Goal: Task Accomplishment & Management: Manage account settings

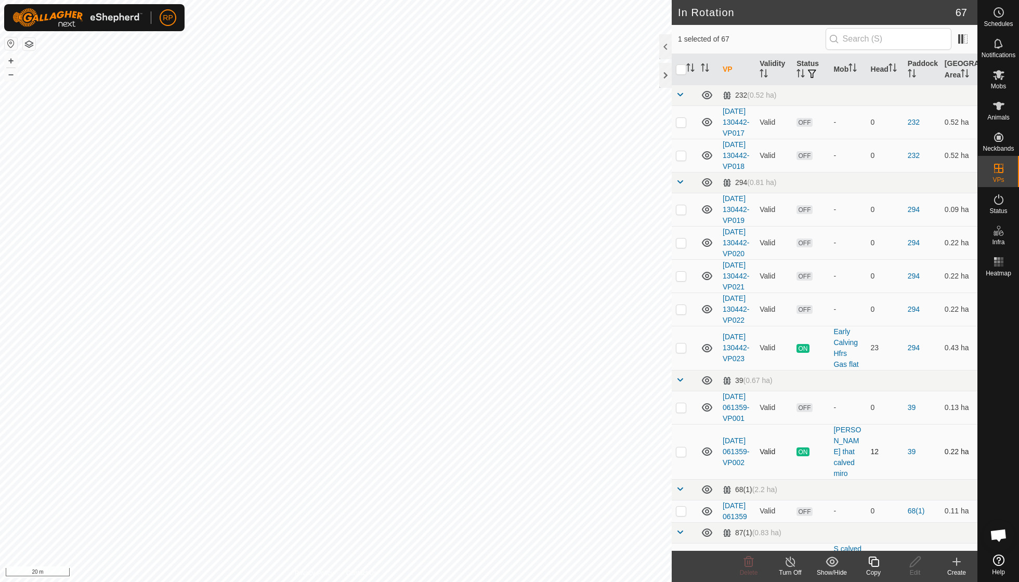
checkbox input "true"
checkbox input "false"
checkbox input "true"
checkbox input "false"
click at [748, 560] on icon at bounding box center [748, 562] width 12 height 12
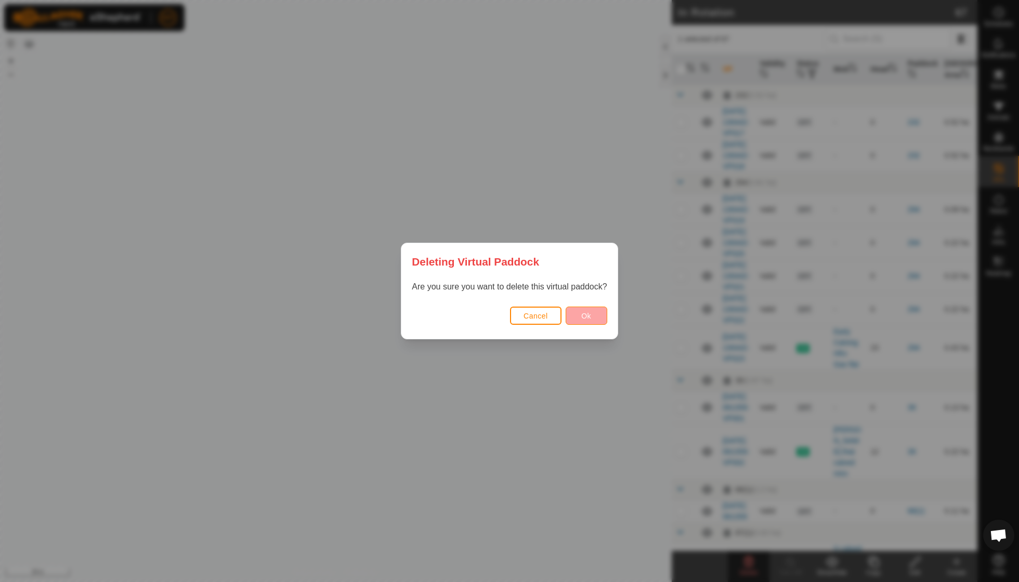
click at [581, 310] on button "Ok" at bounding box center [586, 316] width 42 height 18
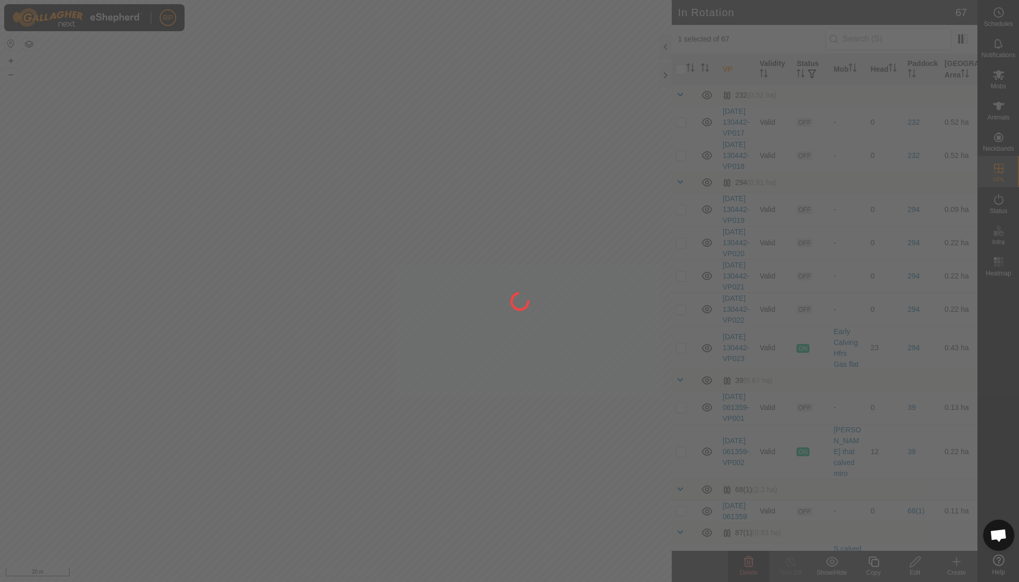
checkbox input "false"
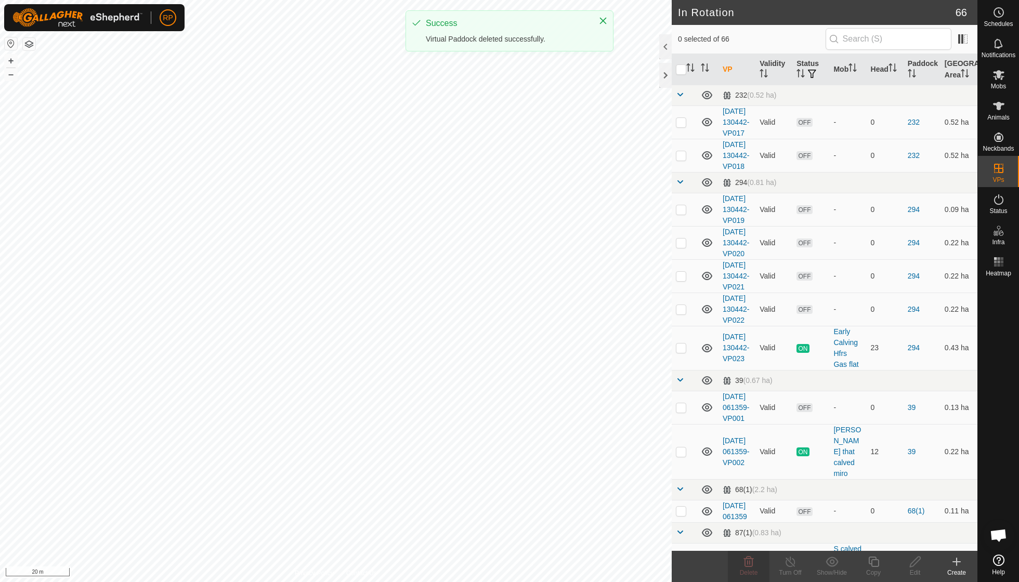
checkbox input "true"
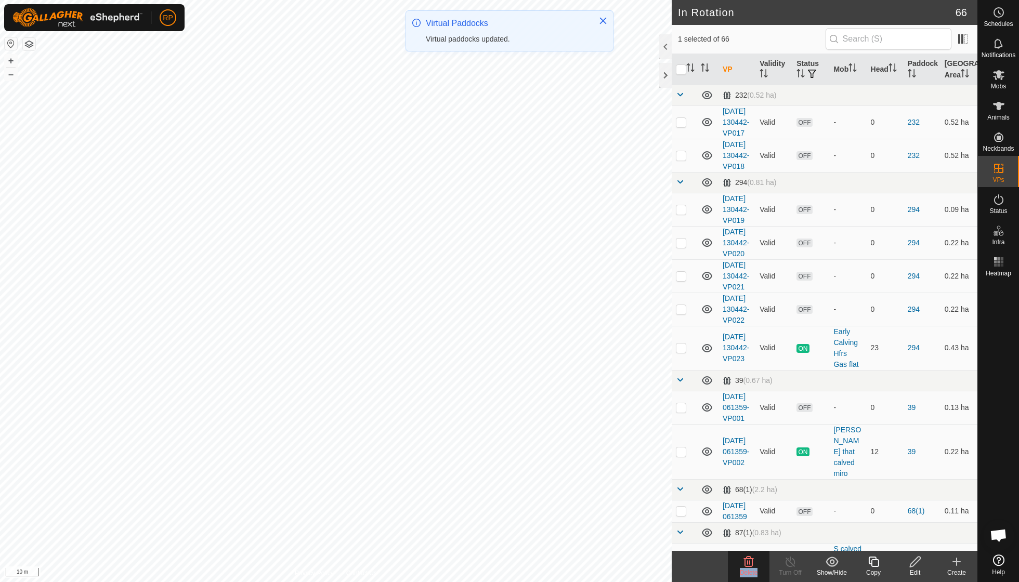
click at [744, 560] on icon at bounding box center [749, 562] width 10 height 10
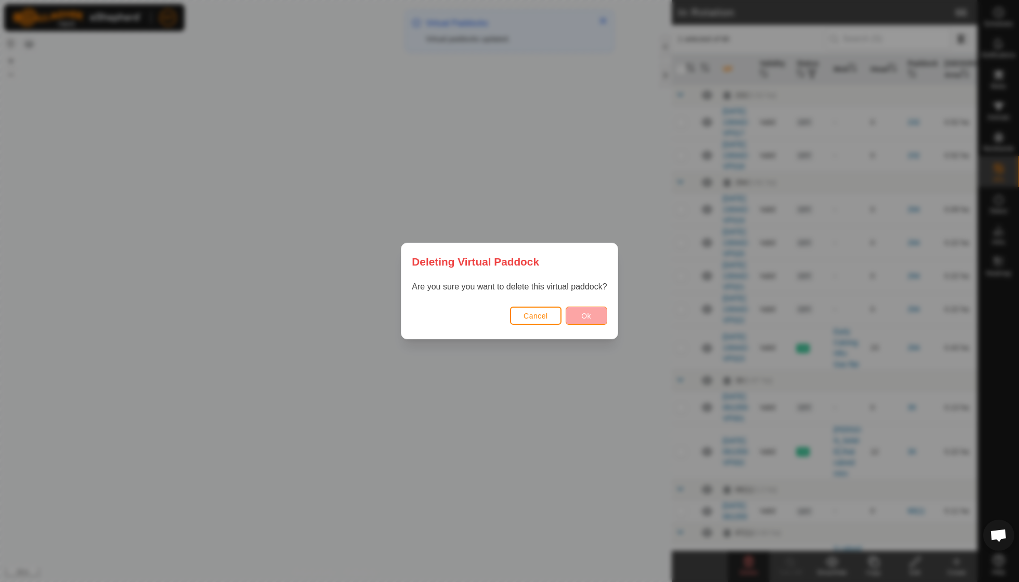
click at [581, 318] on button "Ok" at bounding box center [586, 316] width 42 height 18
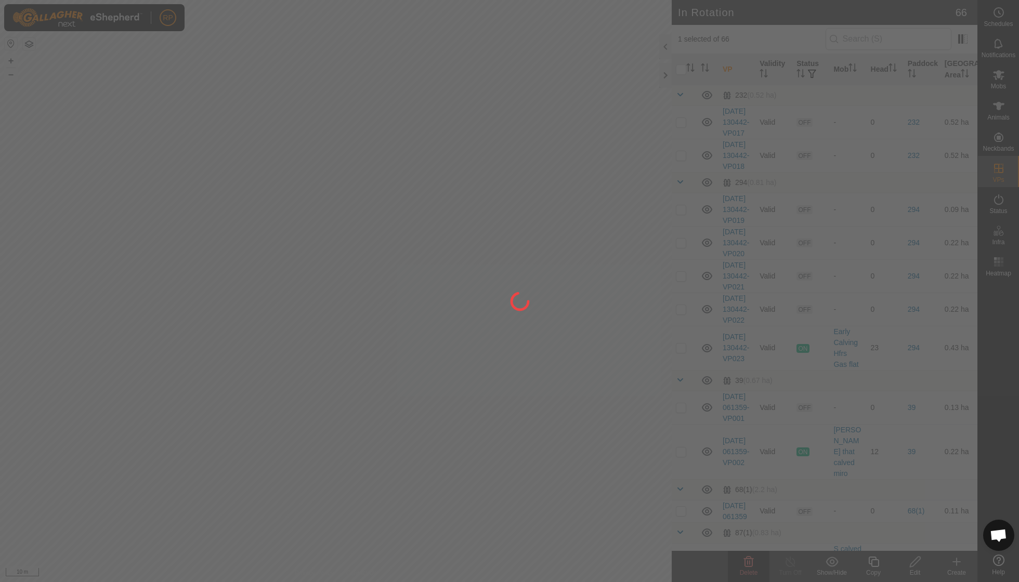
checkbox input "false"
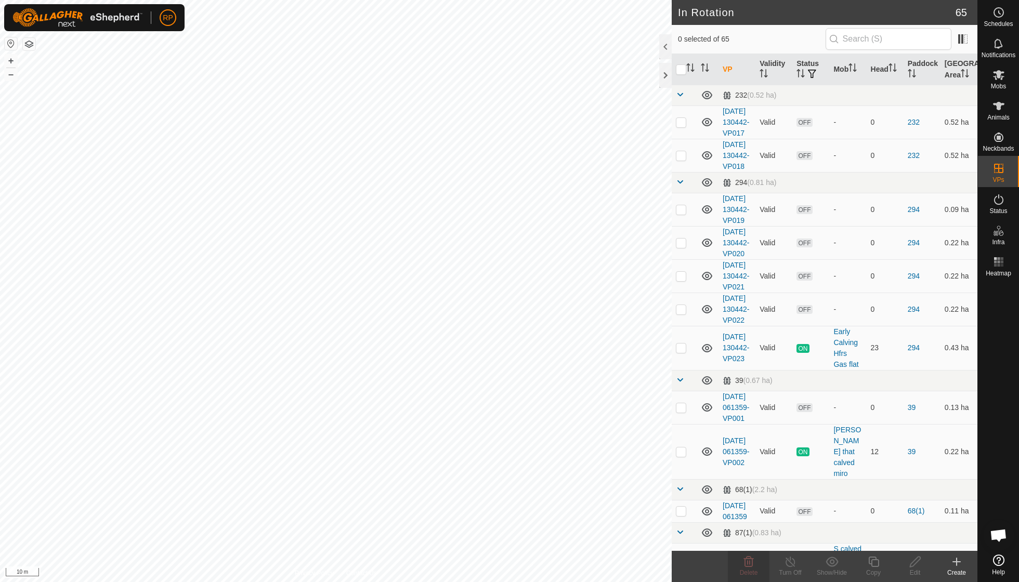
checkbox input "true"
click at [751, 566] on icon at bounding box center [748, 562] width 12 height 12
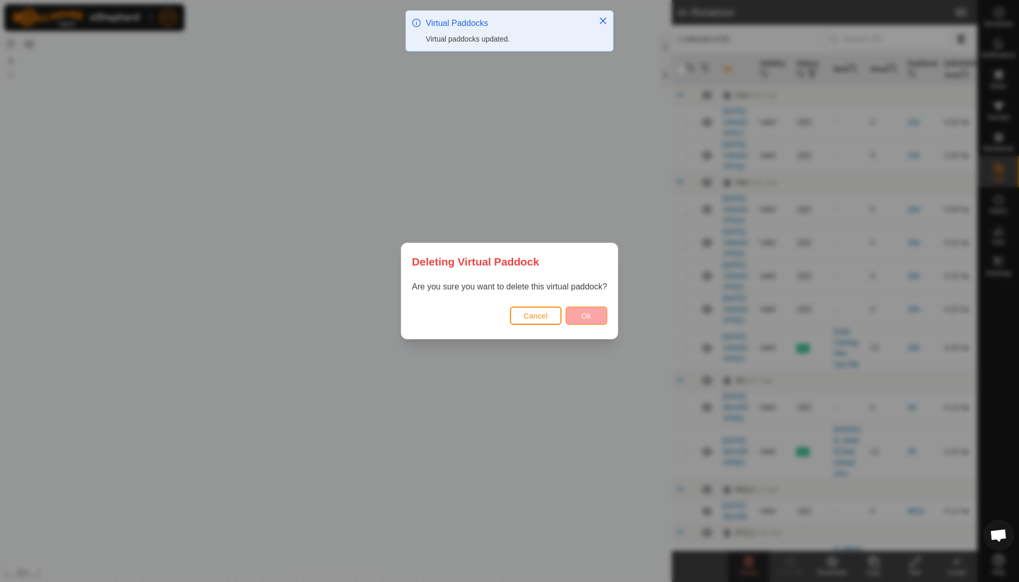
click at [590, 317] on span "Ok" at bounding box center [586, 316] width 10 height 8
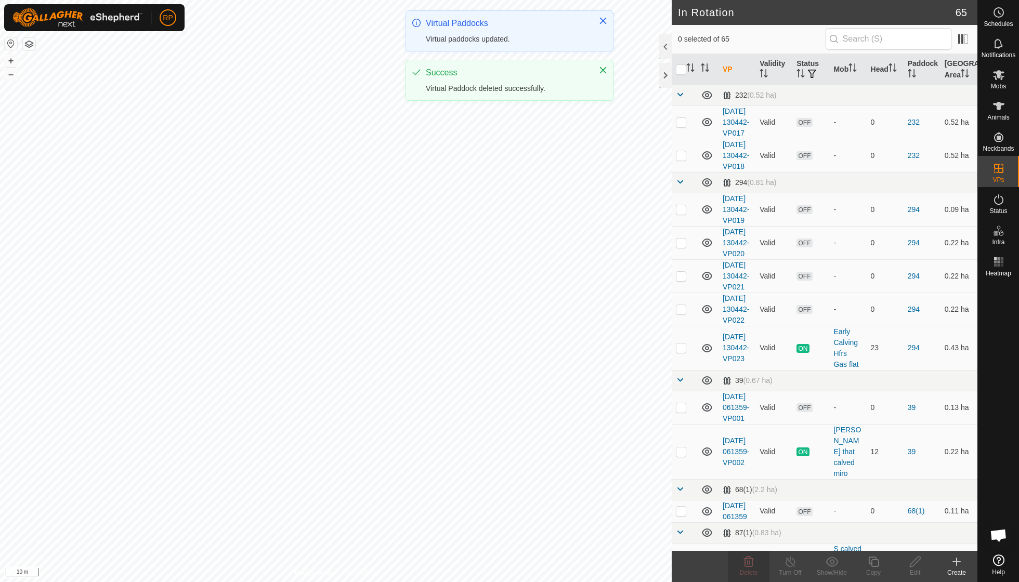
checkbox input "false"
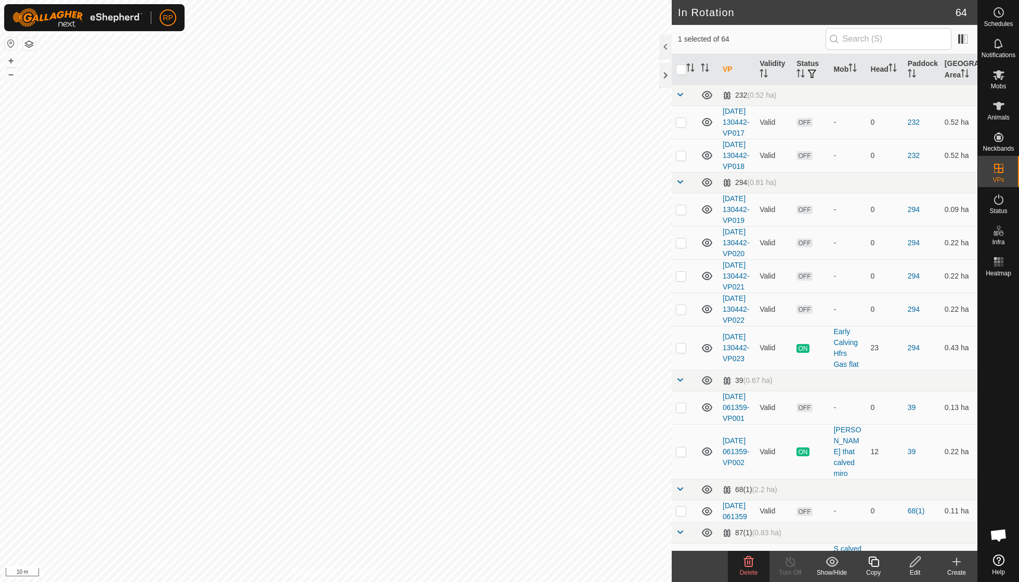
checkbox input "true"
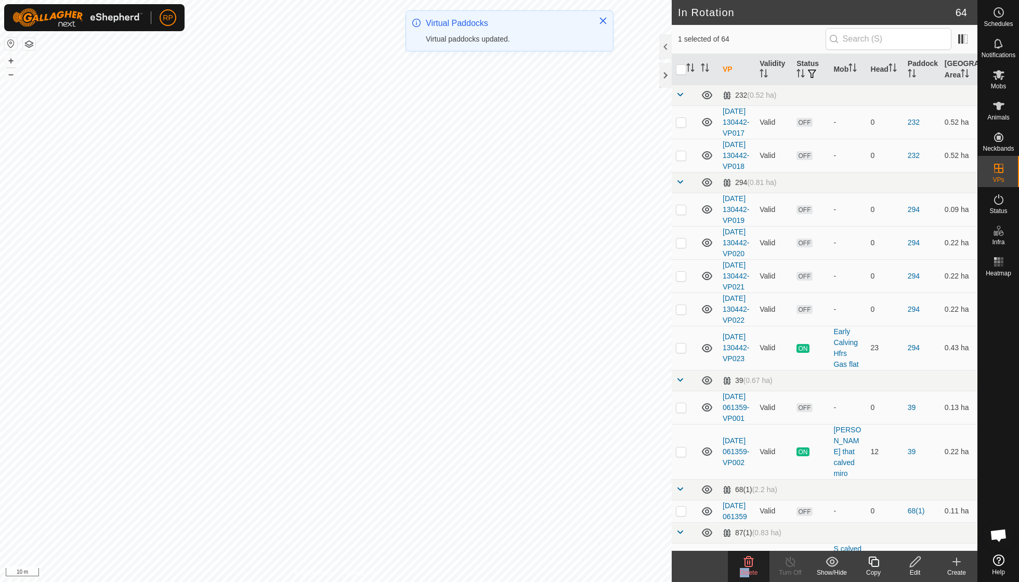
click at [749, 568] on div "Delete" at bounding box center [749, 566] width 42 height 31
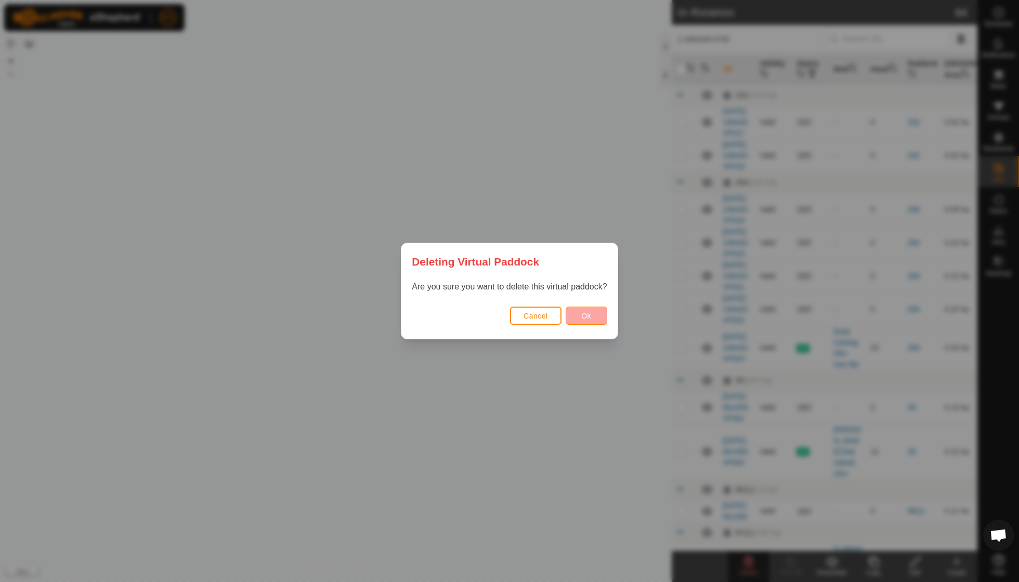
click at [584, 323] on button "Ok" at bounding box center [586, 316] width 42 height 18
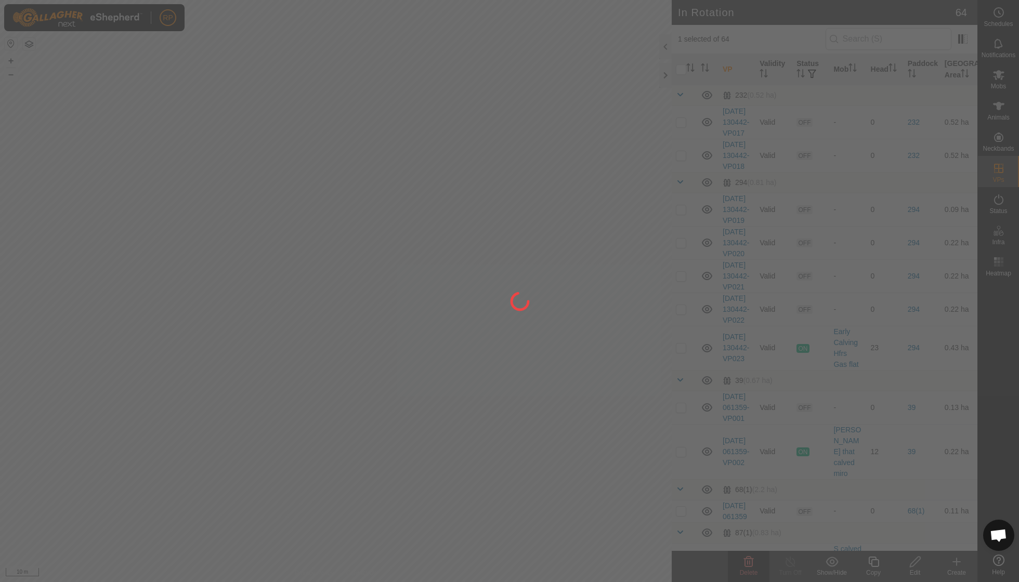
checkbox input "false"
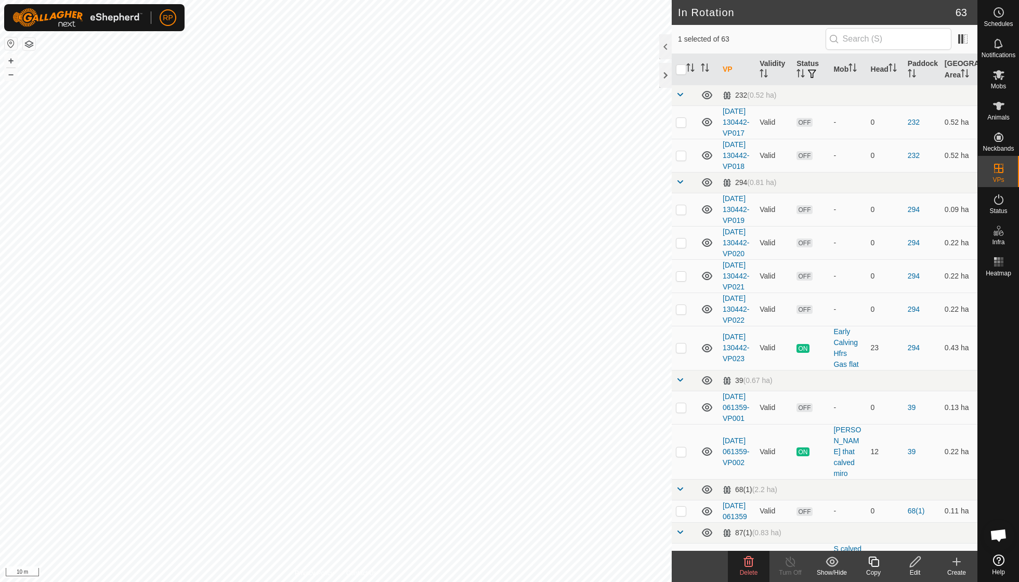
click at [749, 562] on icon at bounding box center [749, 562] width 10 height 10
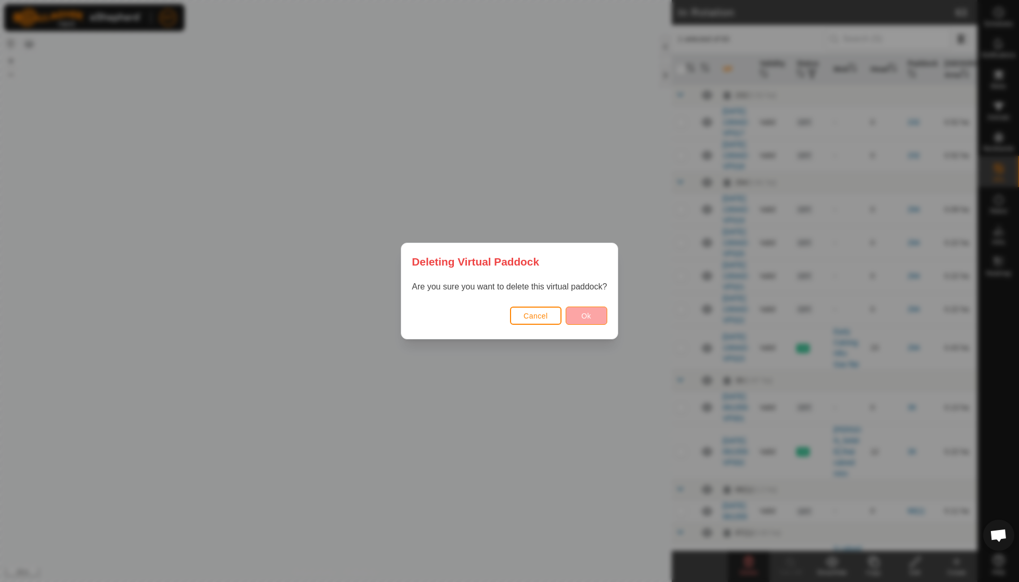
click at [586, 318] on span "Ok" at bounding box center [586, 316] width 10 height 8
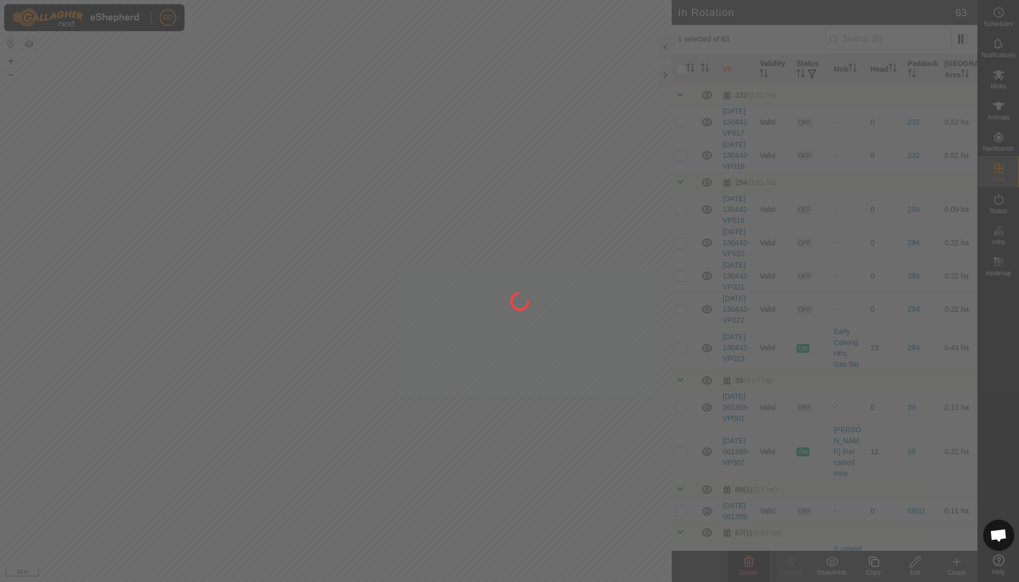
checkbox input "false"
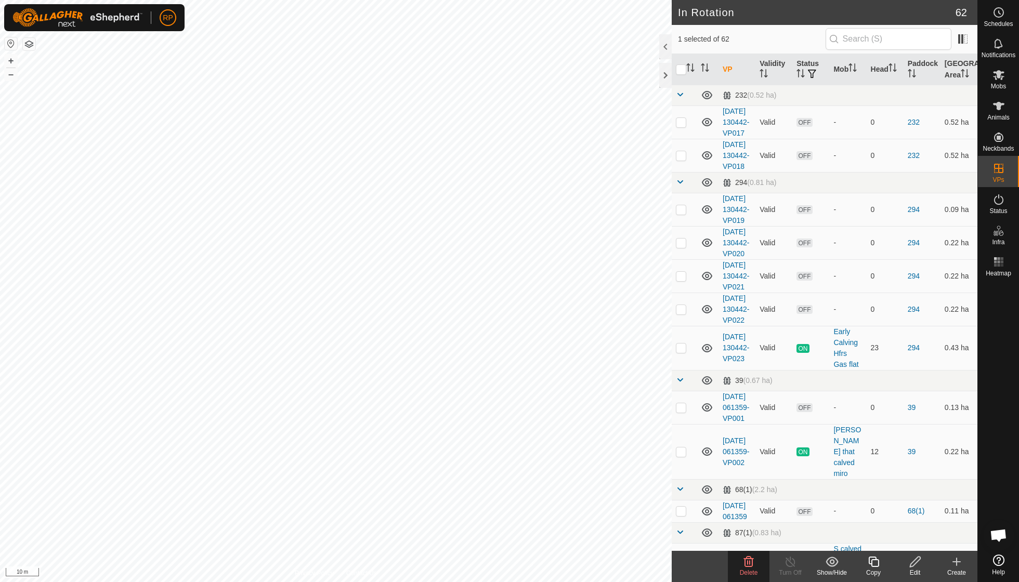
click at [748, 562] on icon at bounding box center [748, 562] width 12 height 12
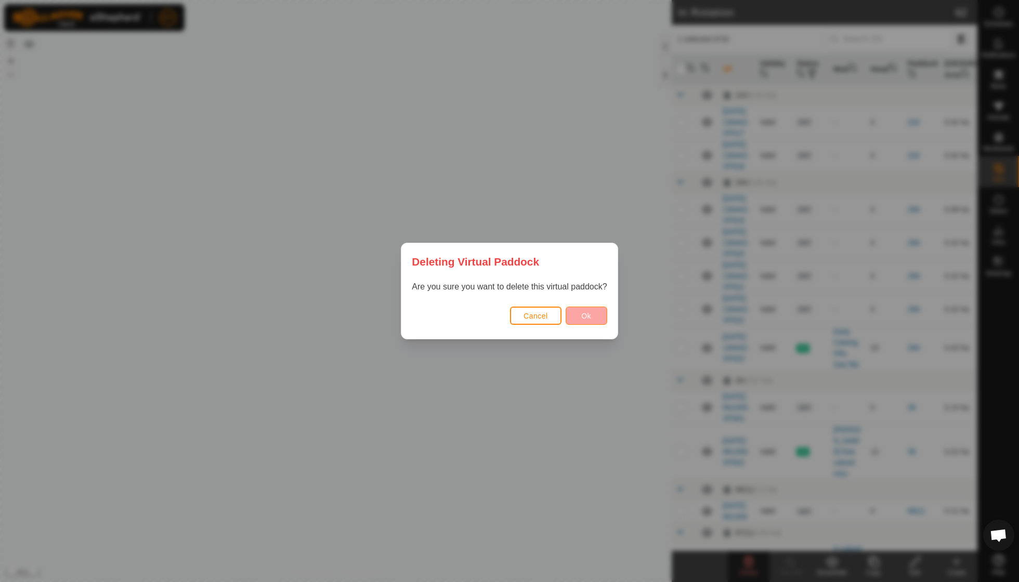
click at [578, 312] on button "Ok" at bounding box center [586, 316] width 42 height 18
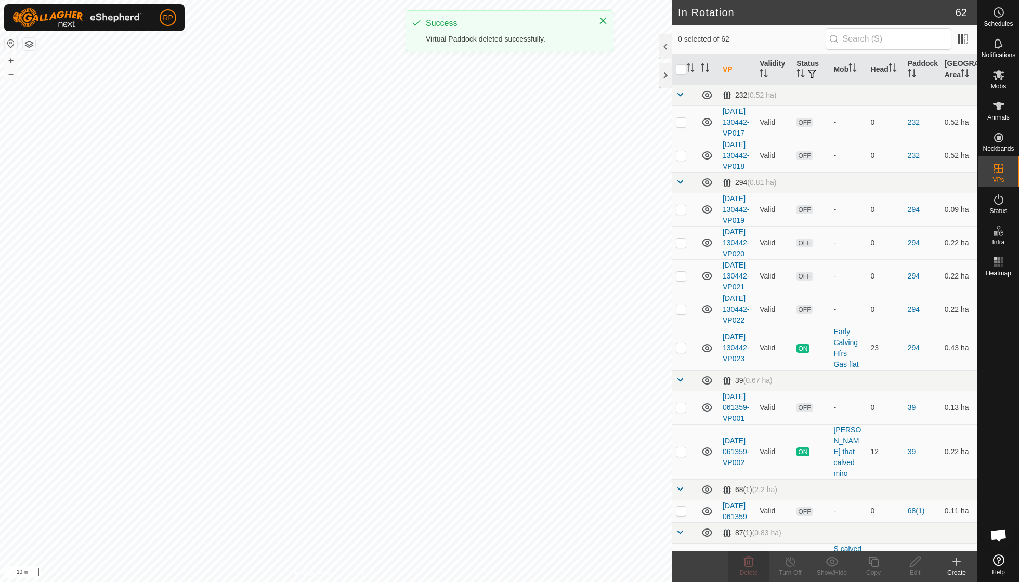
checkbox input "false"
checkbox input "true"
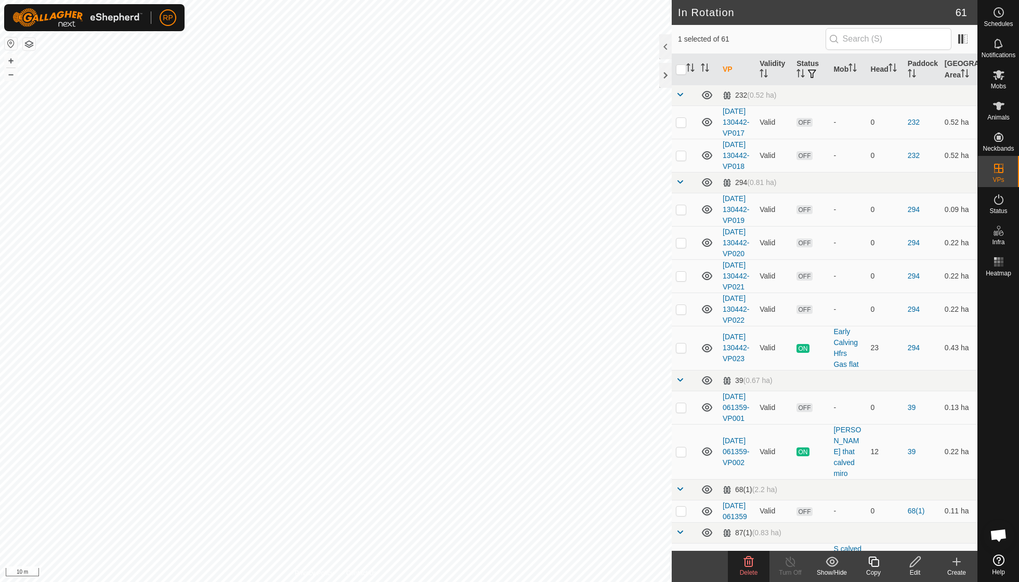
click at [743, 564] on icon at bounding box center [748, 562] width 12 height 12
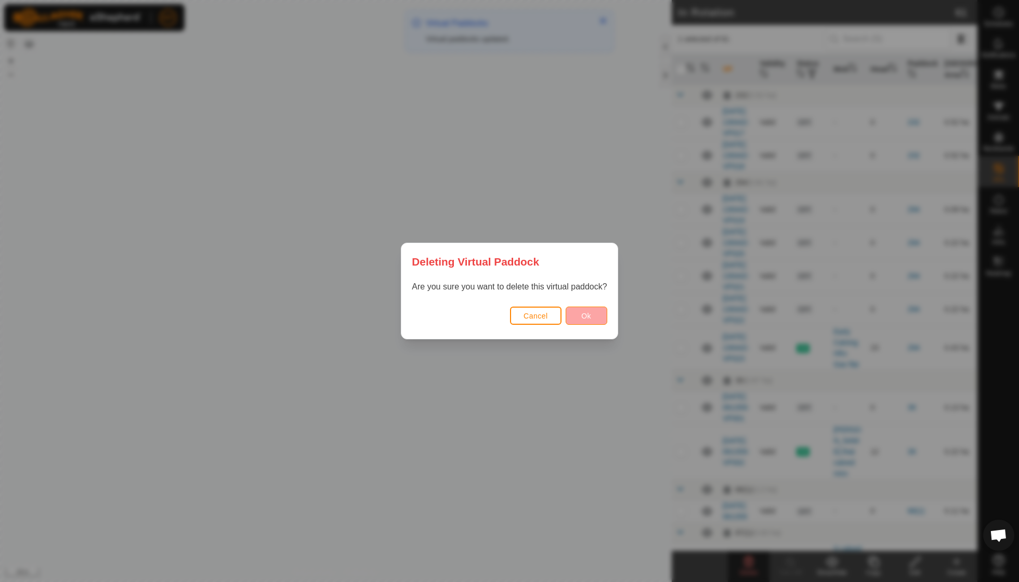
click at [589, 313] on span "Ok" at bounding box center [586, 316] width 10 height 8
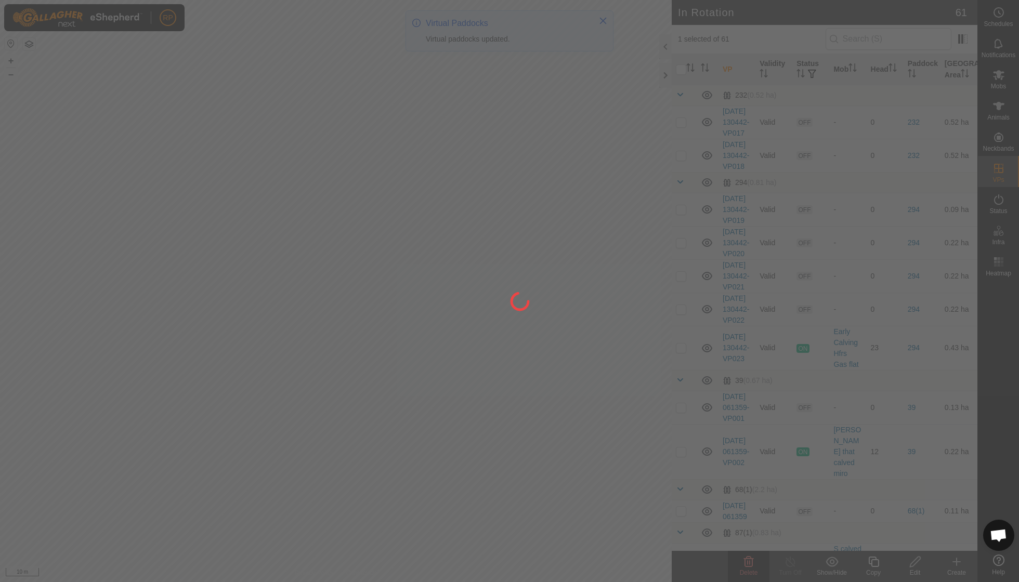
checkbox input "false"
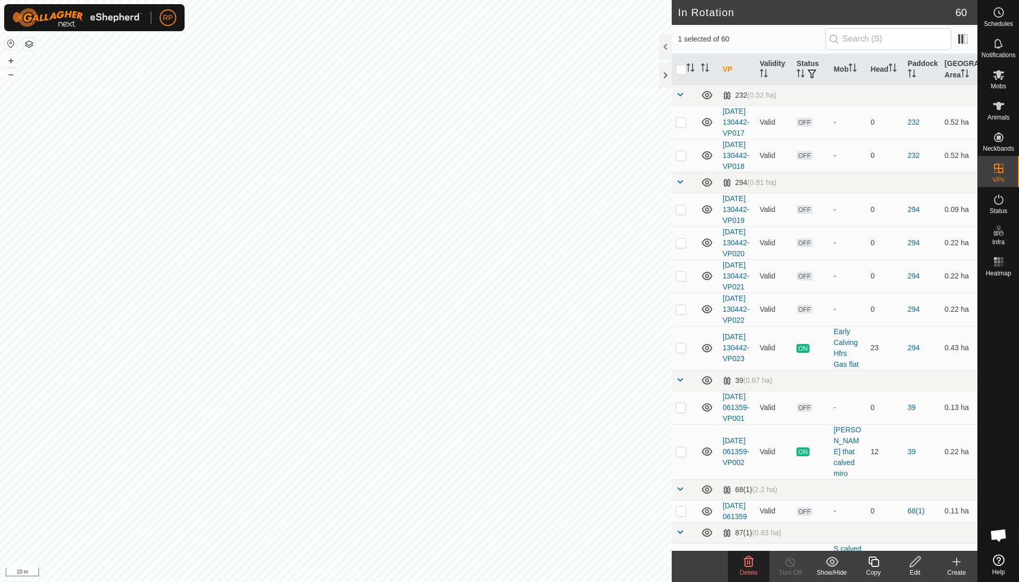
click at [749, 560] on icon at bounding box center [749, 562] width 10 height 10
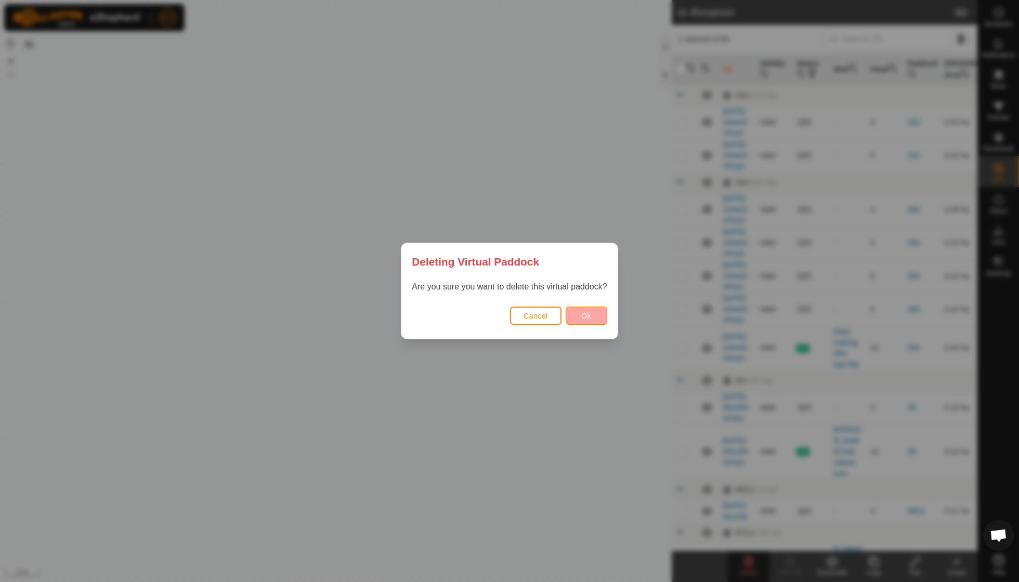
click at [587, 316] on span "Ok" at bounding box center [586, 316] width 10 height 8
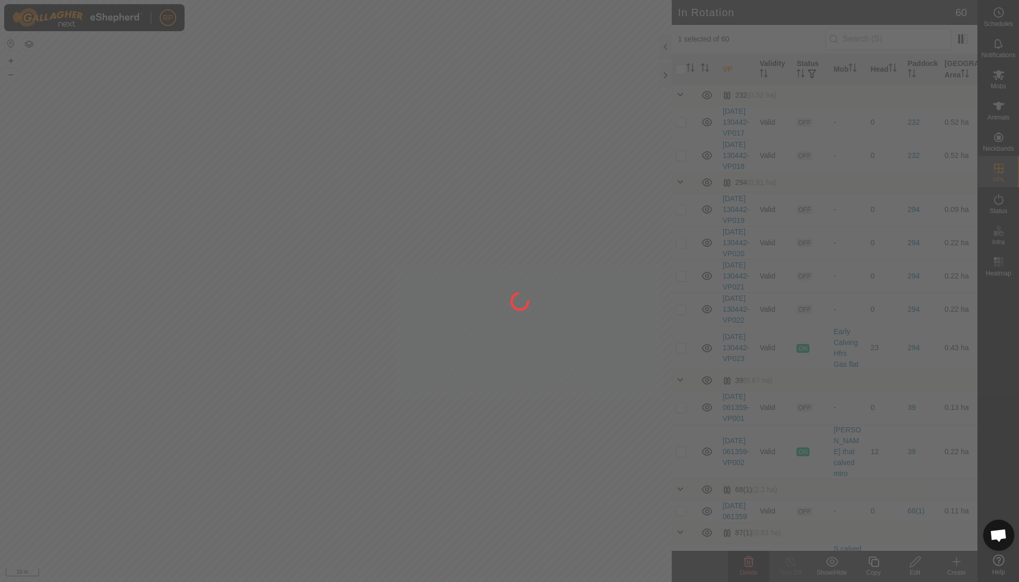
checkbox input "false"
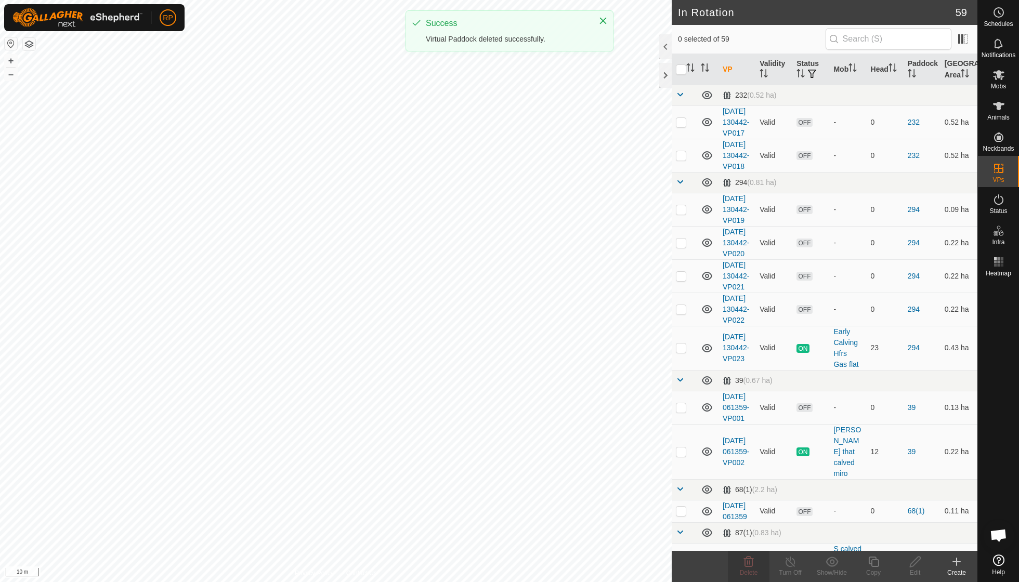
checkbox input "true"
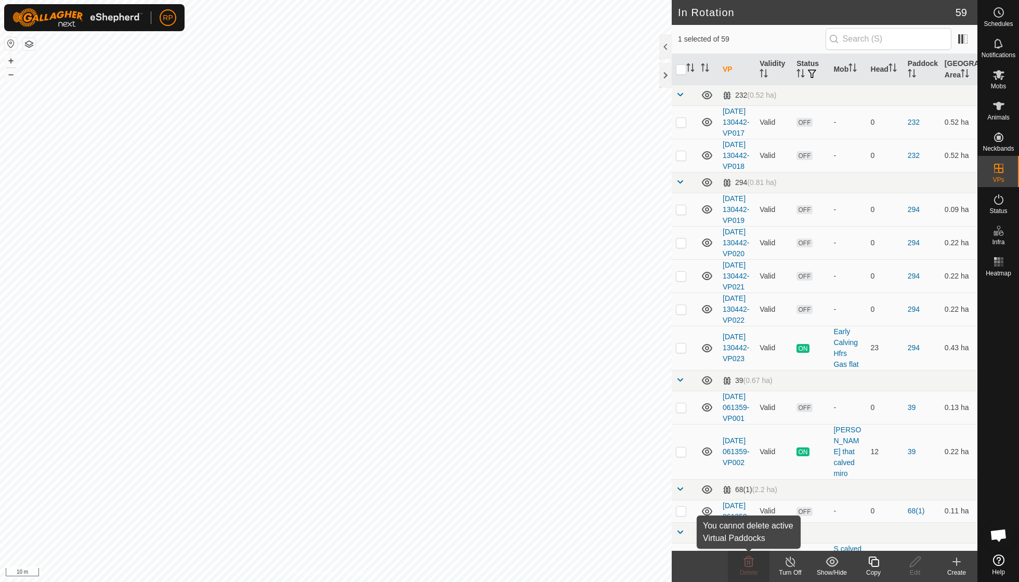
click at [744, 562] on icon at bounding box center [749, 562] width 10 height 10
click at [743, 562] on icon at bounding box center [748, 562] width 12 height 12
checkbox input "true"
checkbox input "false"
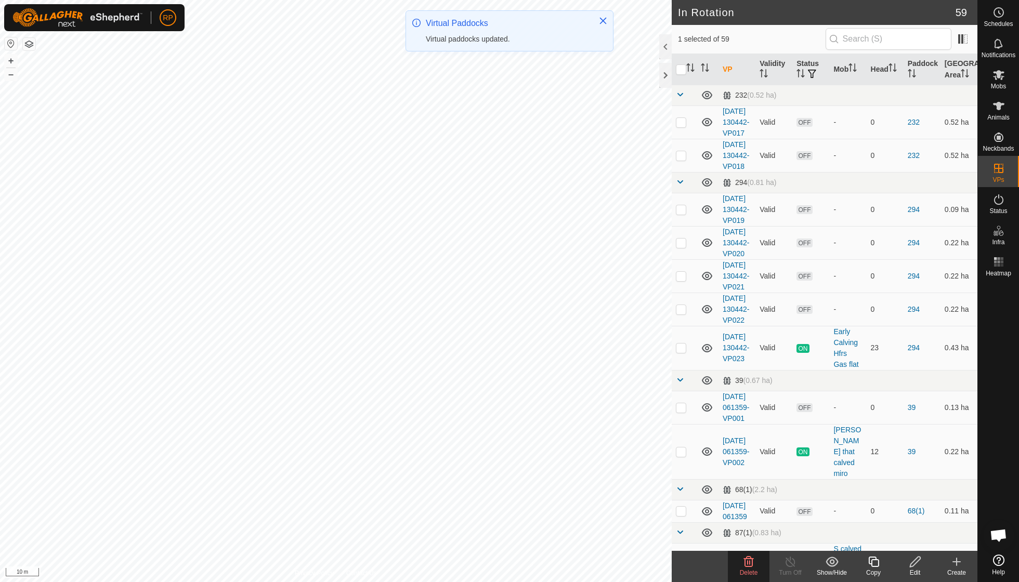
click at [747, 563] on icon at bounding box center [749, 562] width 10 height 10
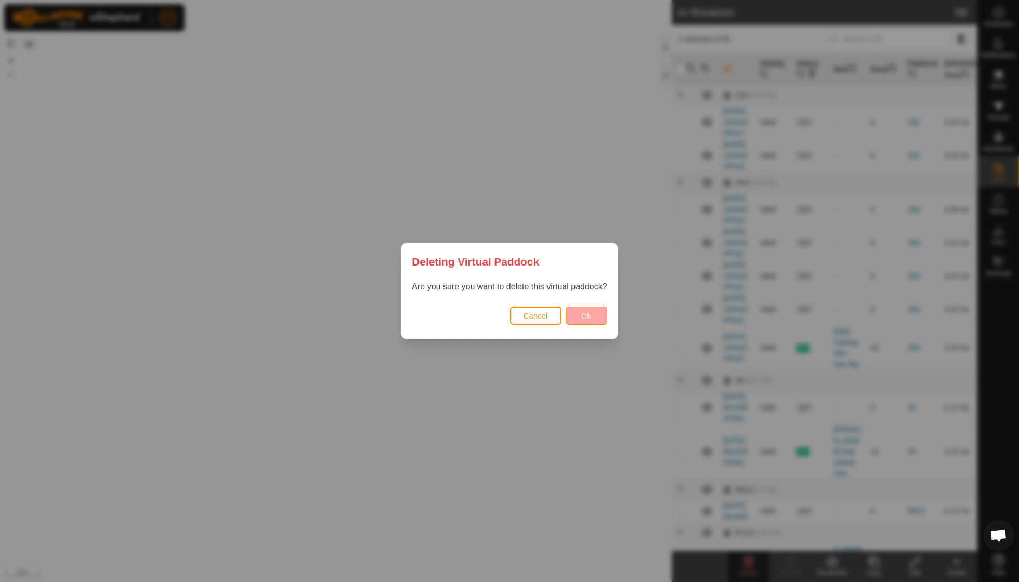
click at [585, 318] on span "Ok" at bounding box center [586, 316] width 10 height 8
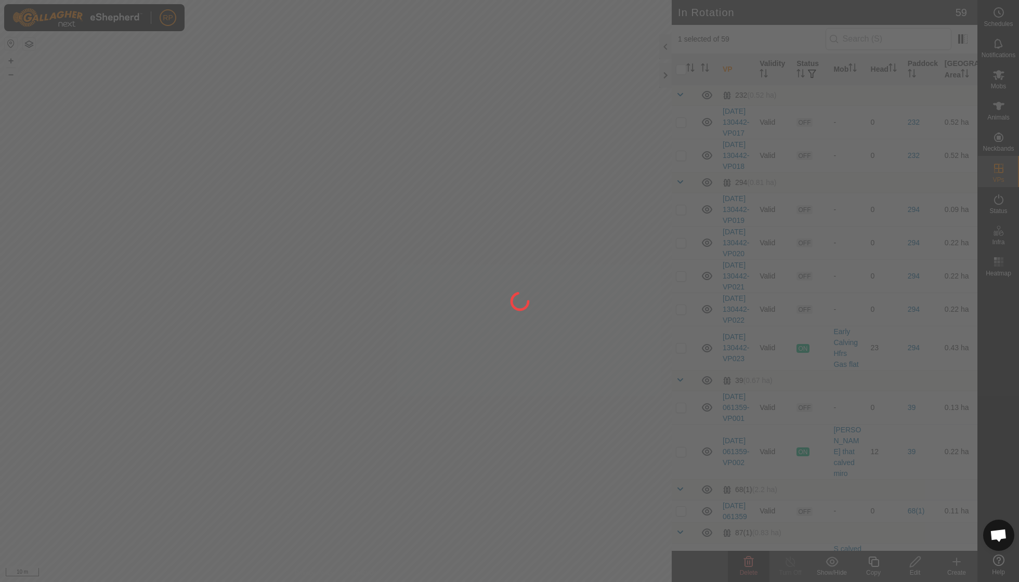
checkbox input "false"
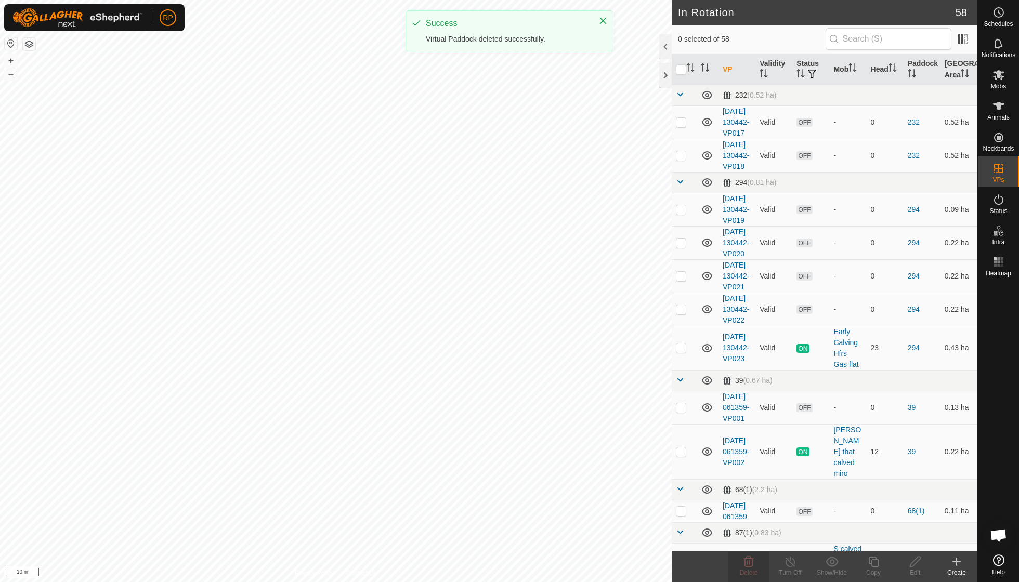
checkbox input "true"
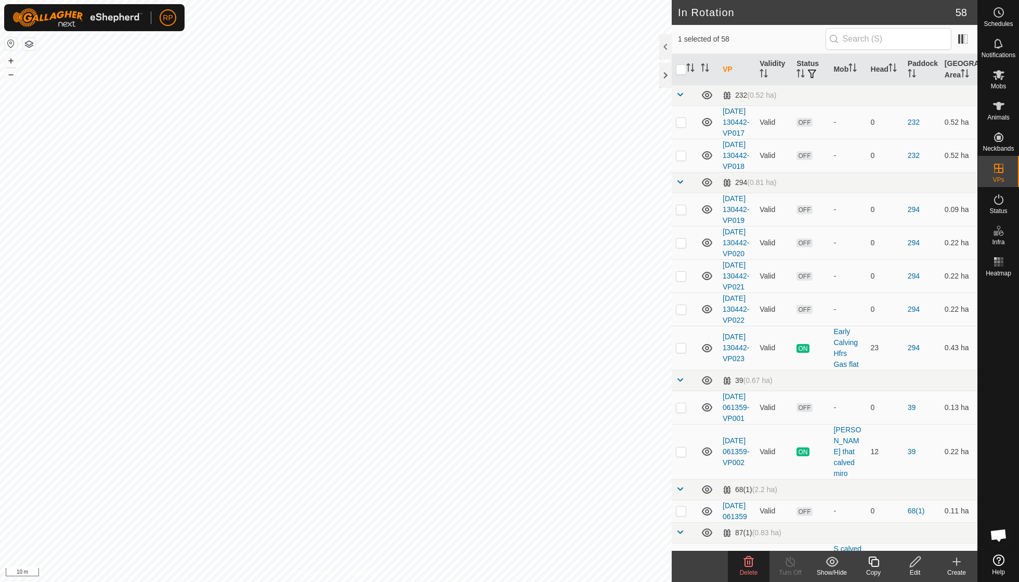
click at [752, 560] on icon at bounding box center [749, 562] width 10 height 10
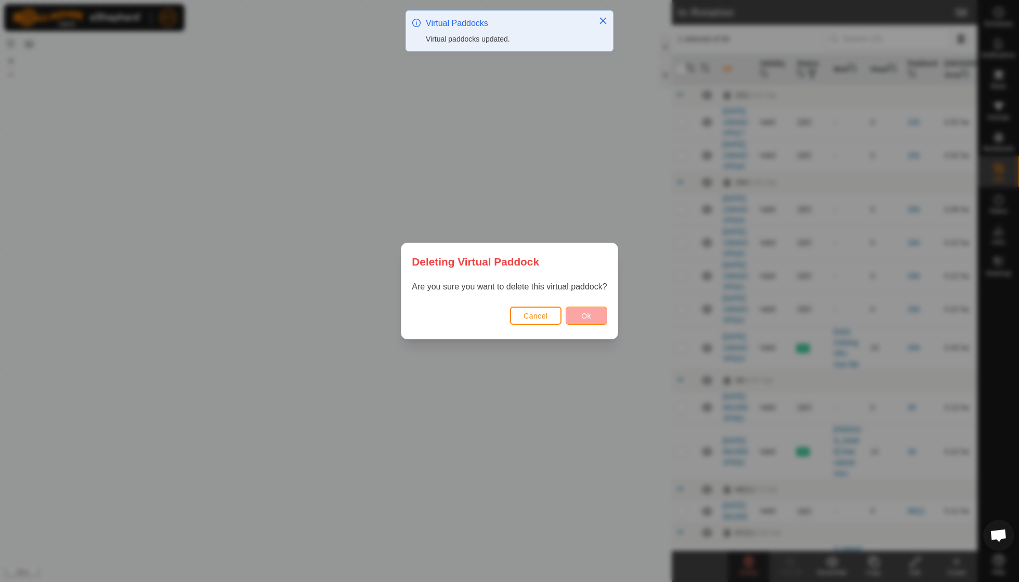
click at [579, 317] on button "Ok" at bounding box center [586, 316] width 42 height 18
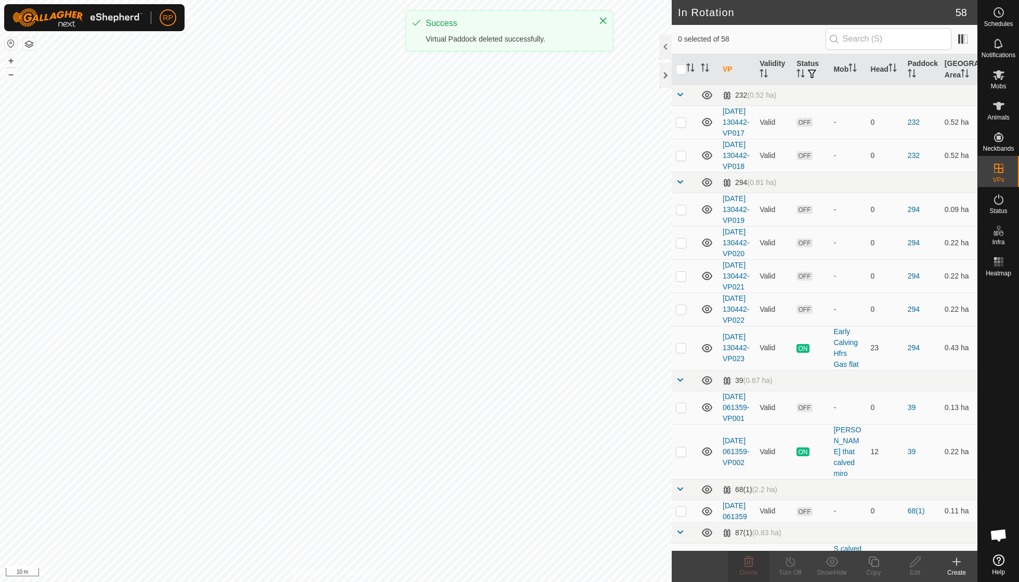
checkbox input "false"
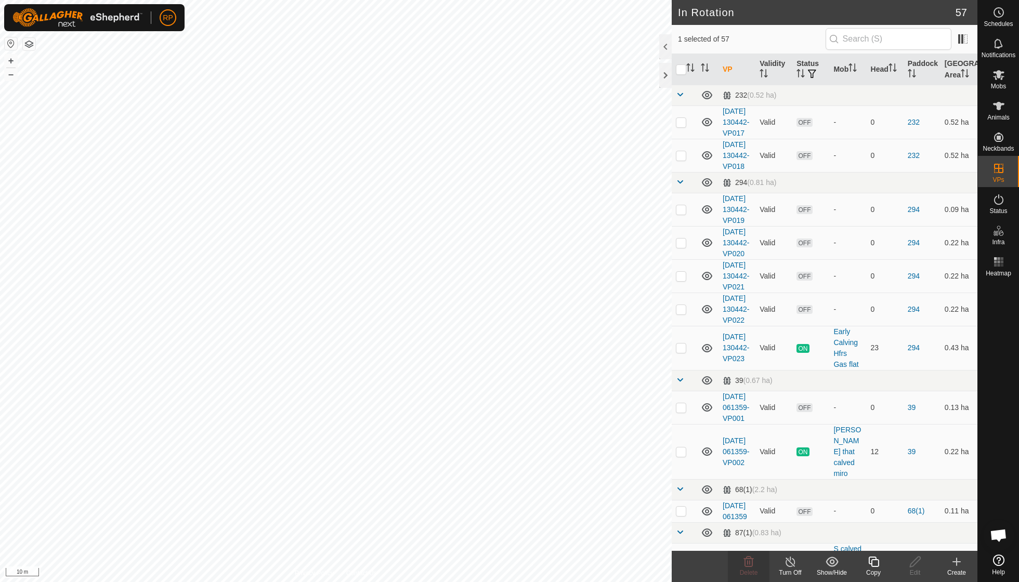
checkbox input "false"
checkbox input "true"
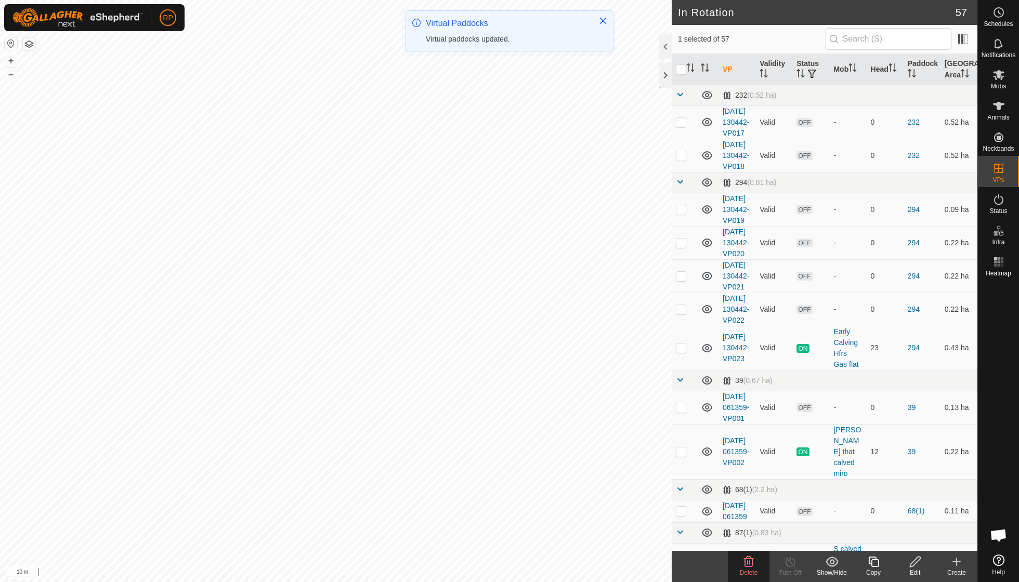
click at [744, 562] on icon at bounding box center [749, 562] width 10 height 10
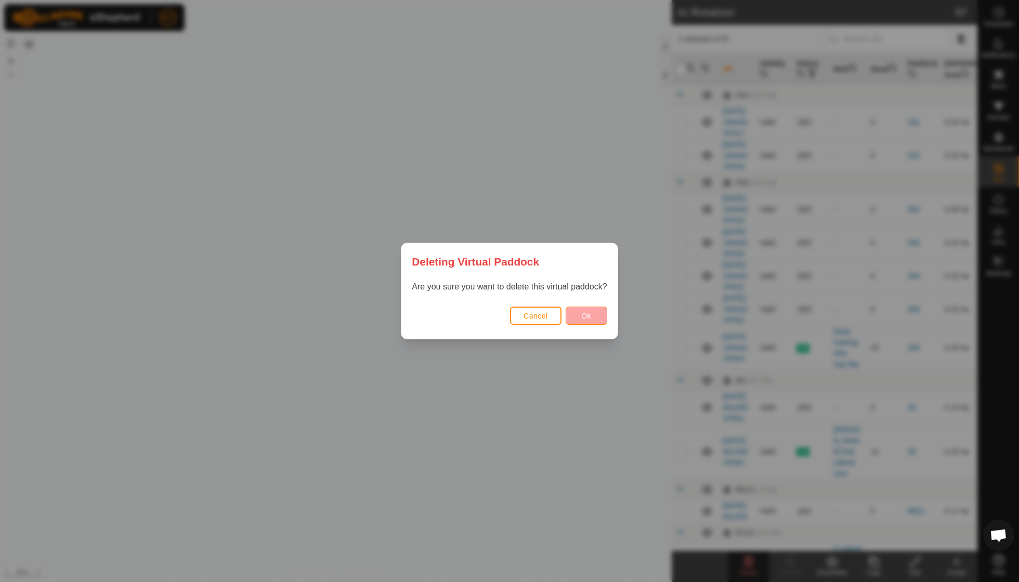
click at [581, 319] on span "Ok" at bounding box center [586, 316] width 10 height 8
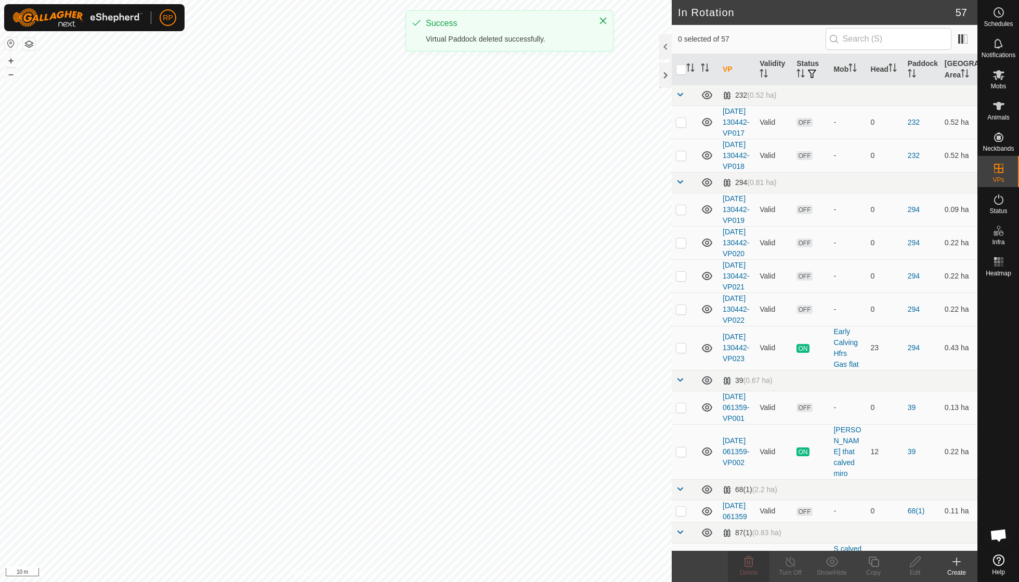
checkbox input "false"
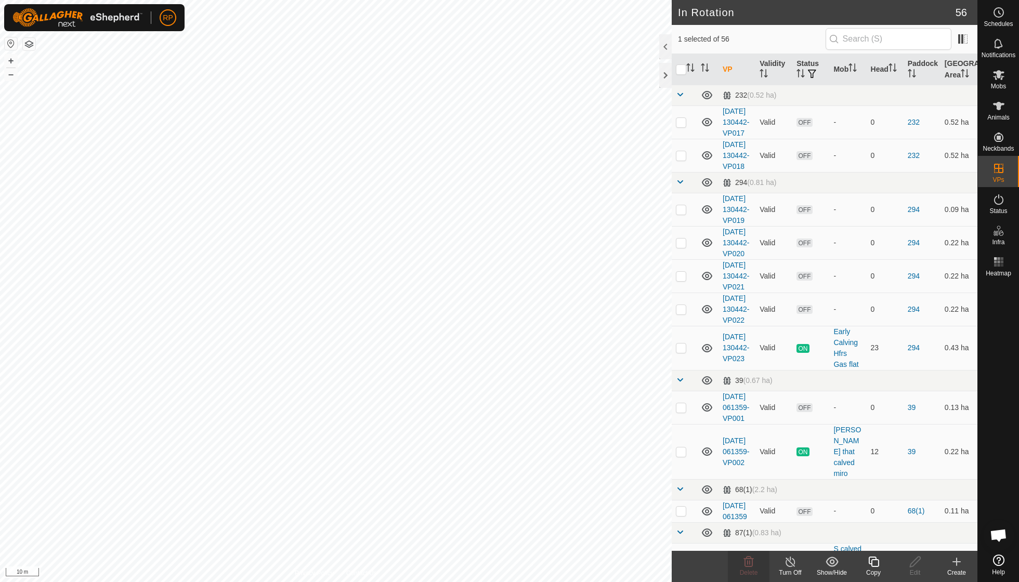
checkbox input "true"
checkbox input "false"
click at [753, 561] on icon at bounding box center [749, 562] width 10 height 10
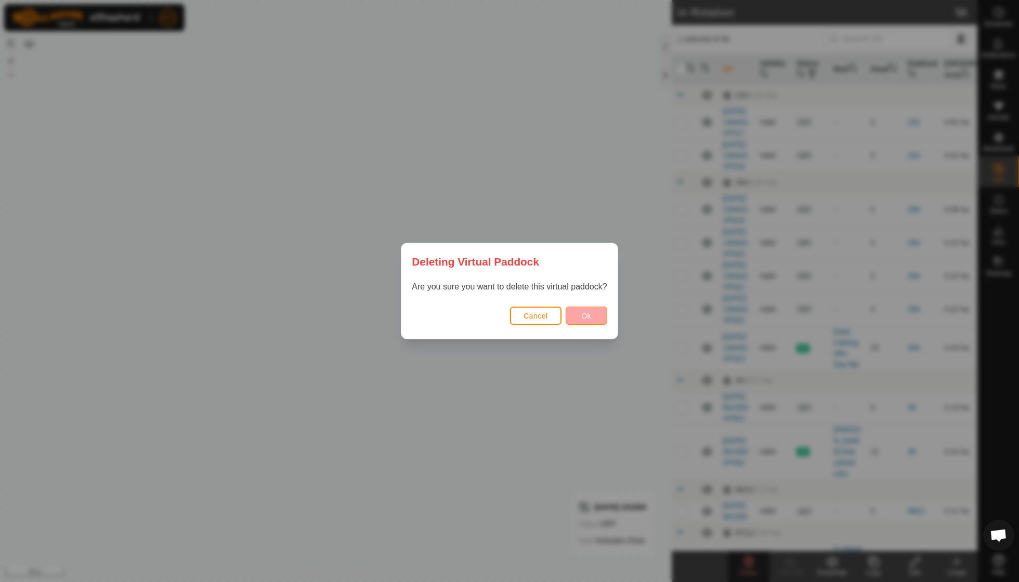
click at [575, 317] on button "Ok" at bounding box center [586, 316] width 42 height 18
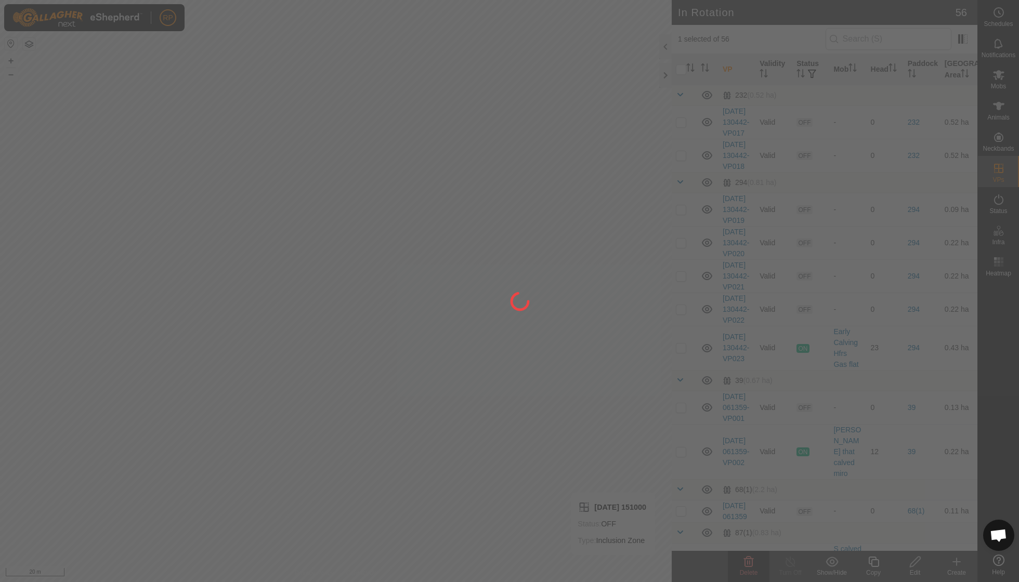
checkbox input "false"
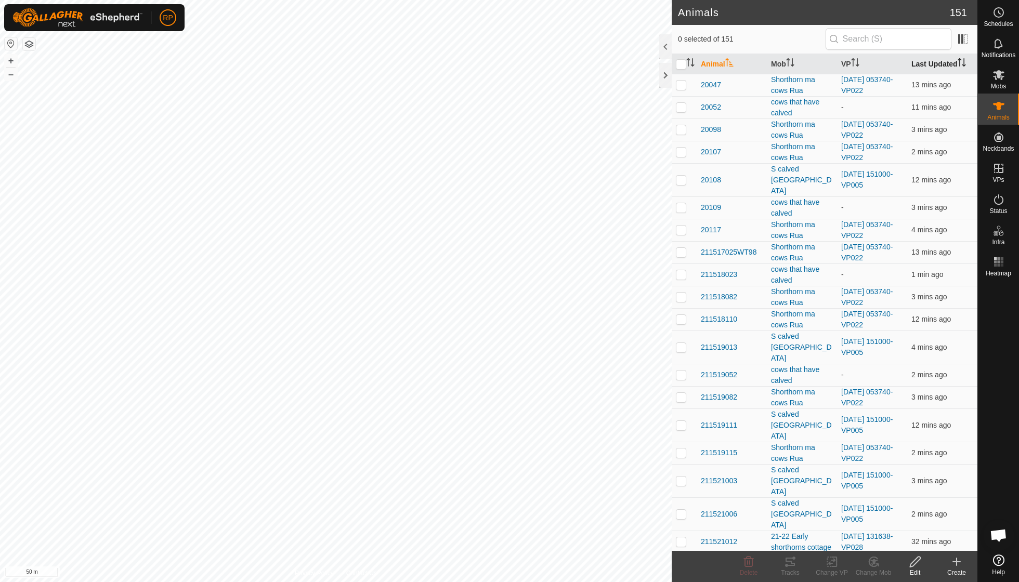
click at [964, 61] on icon "Activate to sort" at bounding box center [961, 62] width 8 height 8
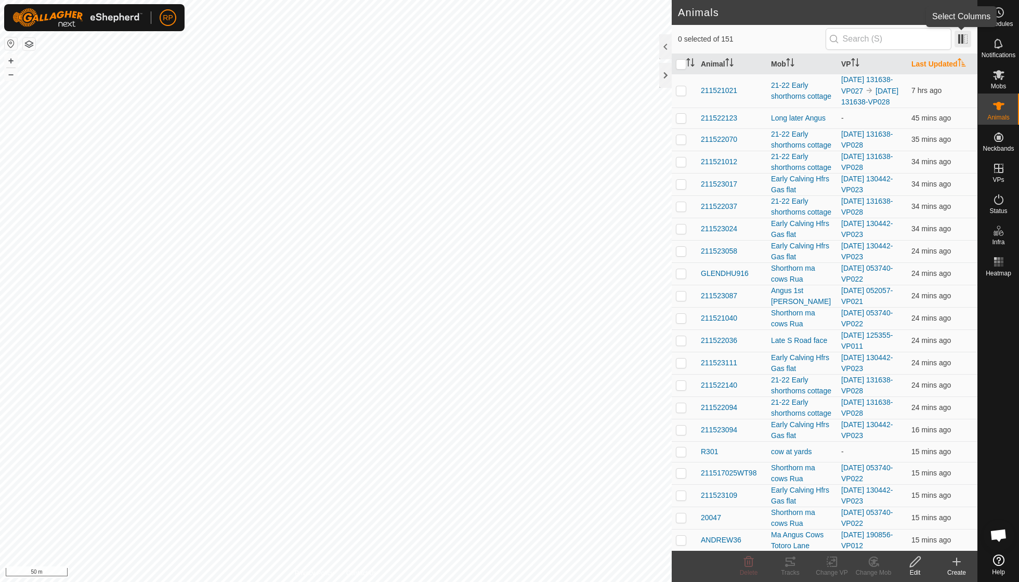
click at [964, 40] on span at bounding box center [962, 39] width 17 height 17
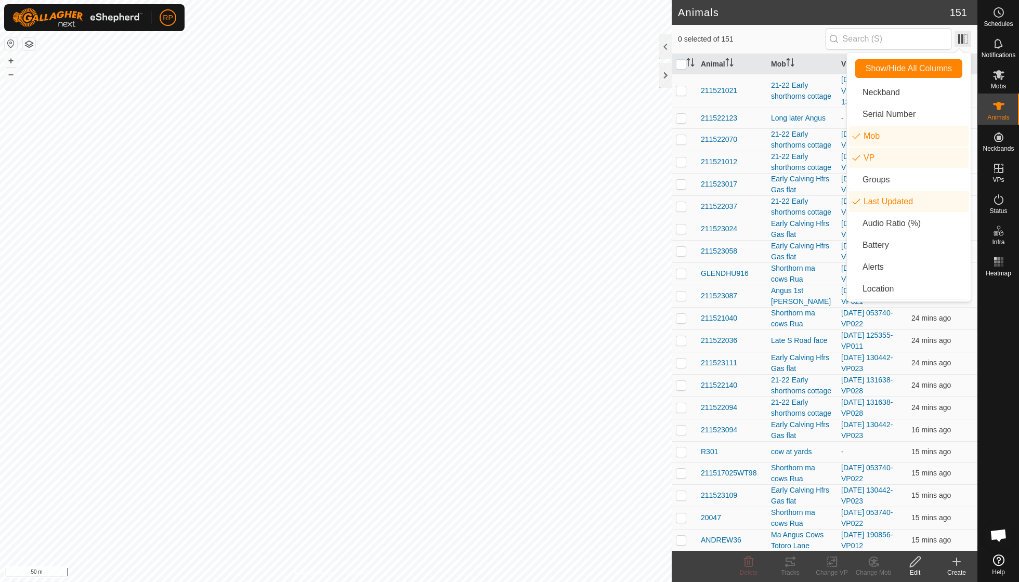
click at [964, 40] on span at bounding box center [962, 39] width 17 height 17
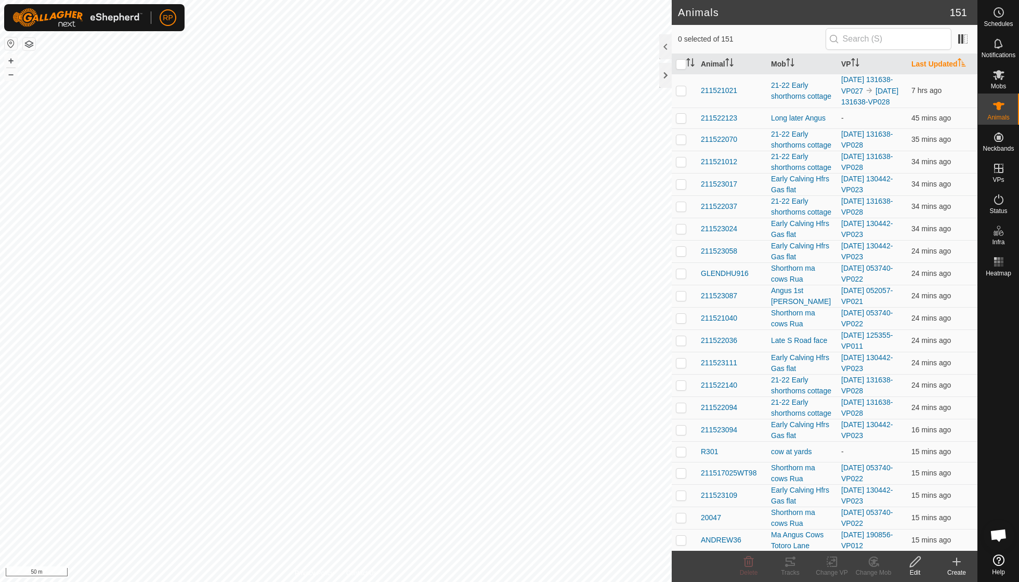
click at [958, 65] on th "Last Updated" at bounding box center [942, 64] width 70 height 20
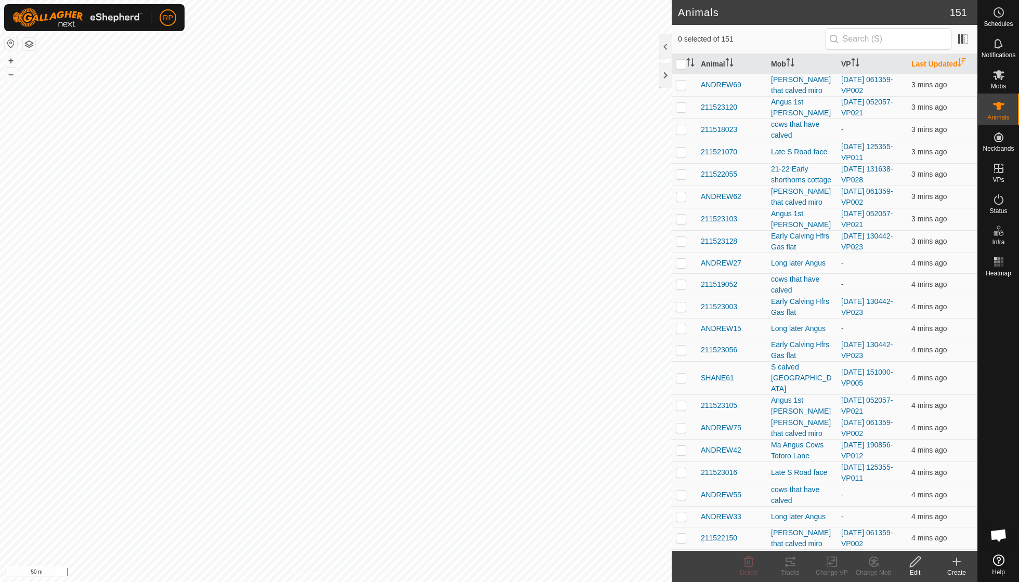
click at [958, 65] on th "Last Updated" at bounding box center [942, 64] width 70 height 20
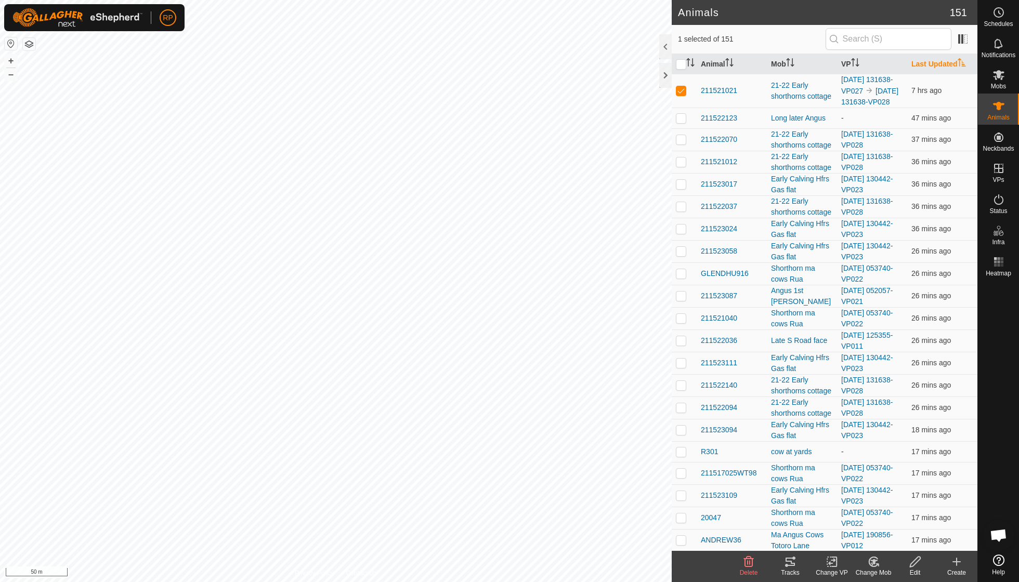
click at [788, 556] on icon at bounding box center [790, 562] width 12 height 12
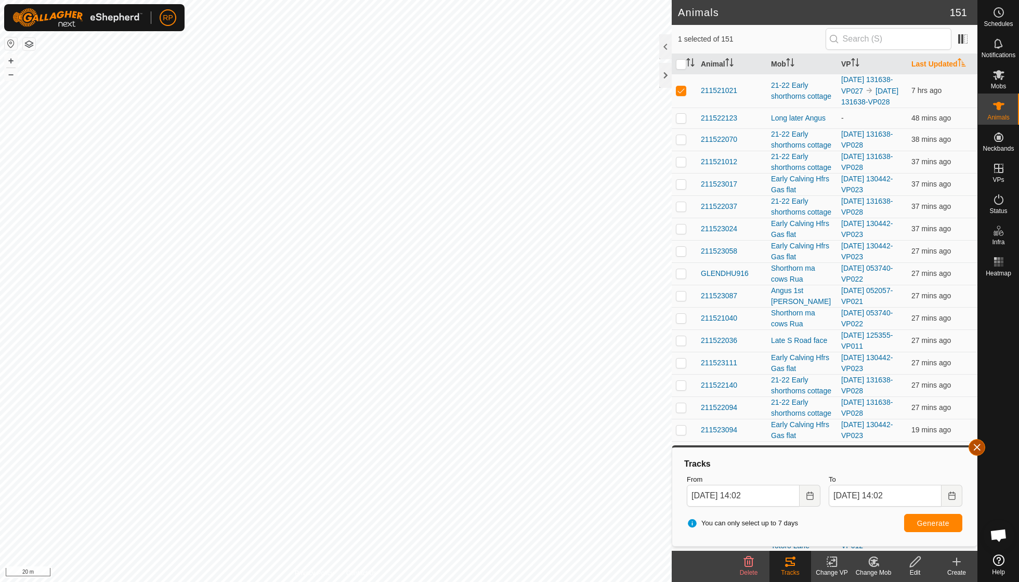
click at [975, 447] on button "button" at bounding box center [976, 447] width 17 height 17
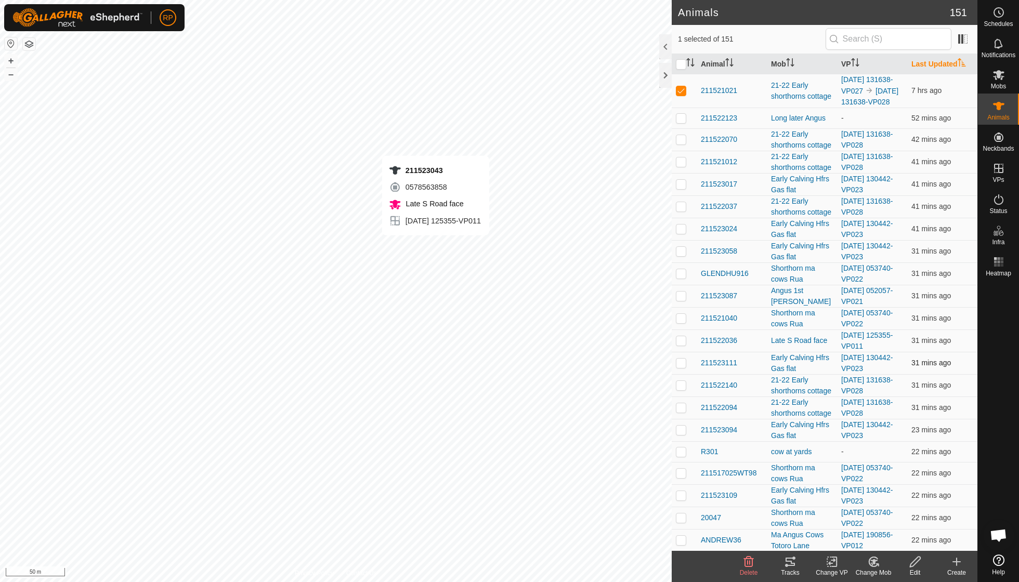
checkbox input "false"
click at [834, 562] on icon at bounding box center [831, 562] width 7 height 7
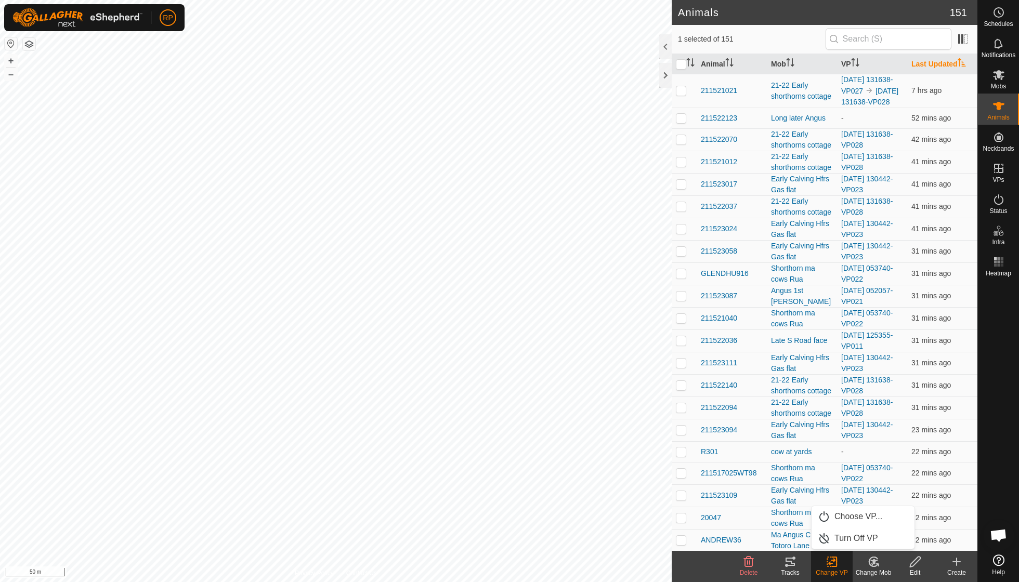
click at [790, 561] on icon at bounding box center [789, 562] width 9 height 8
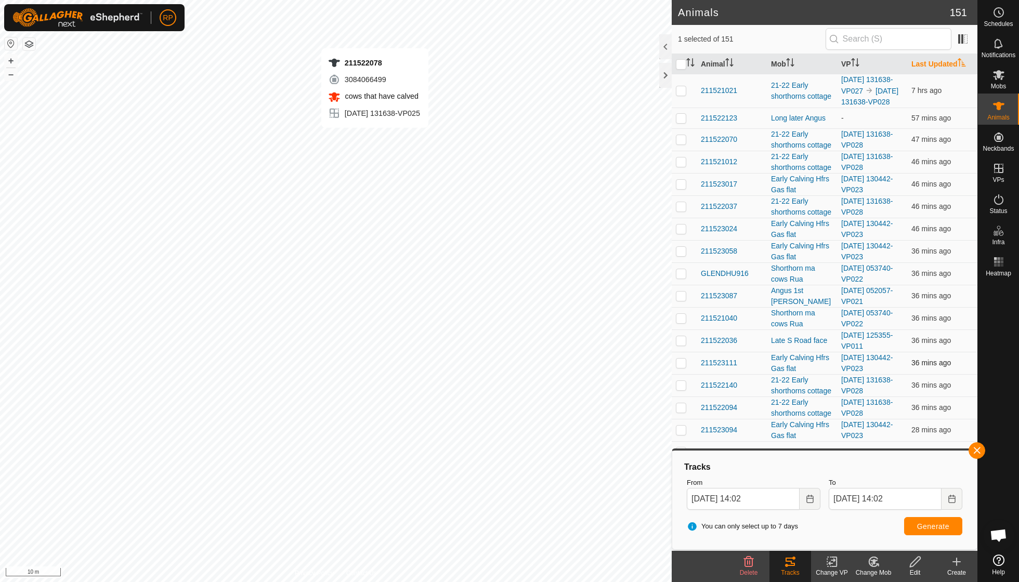
checkbox input "false"
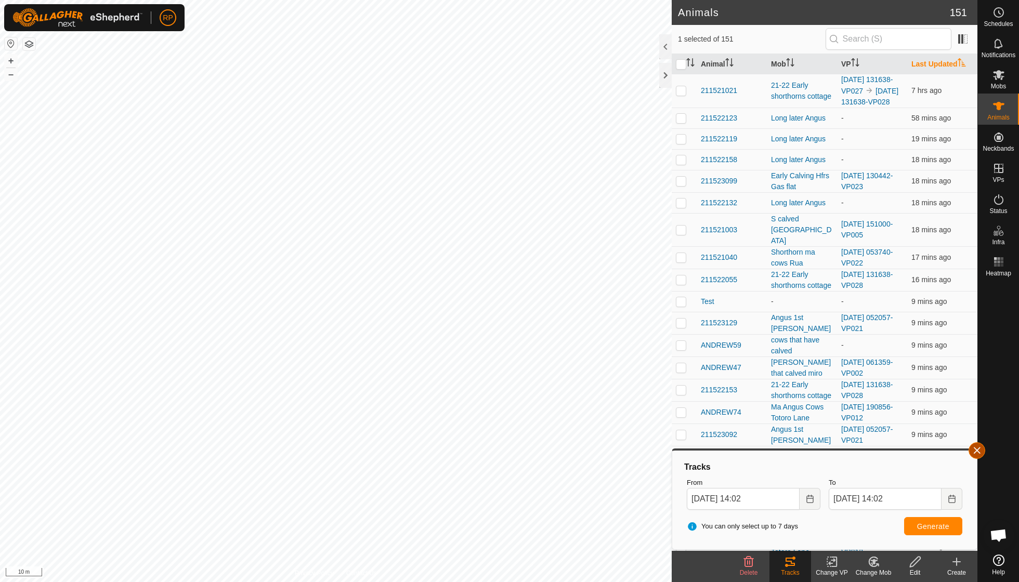
click at [977, 451] on button "button" at bounding box center [976, 450] width 17 height 17
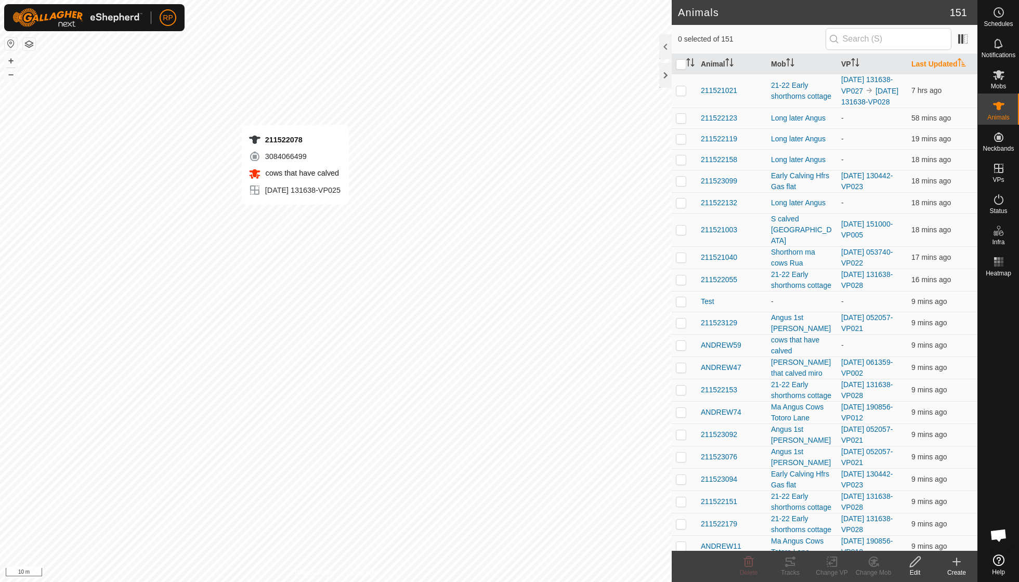
checkbox input "true"
click at [832, 566] on icon at bounding box center [831, 562] width 13 height 12
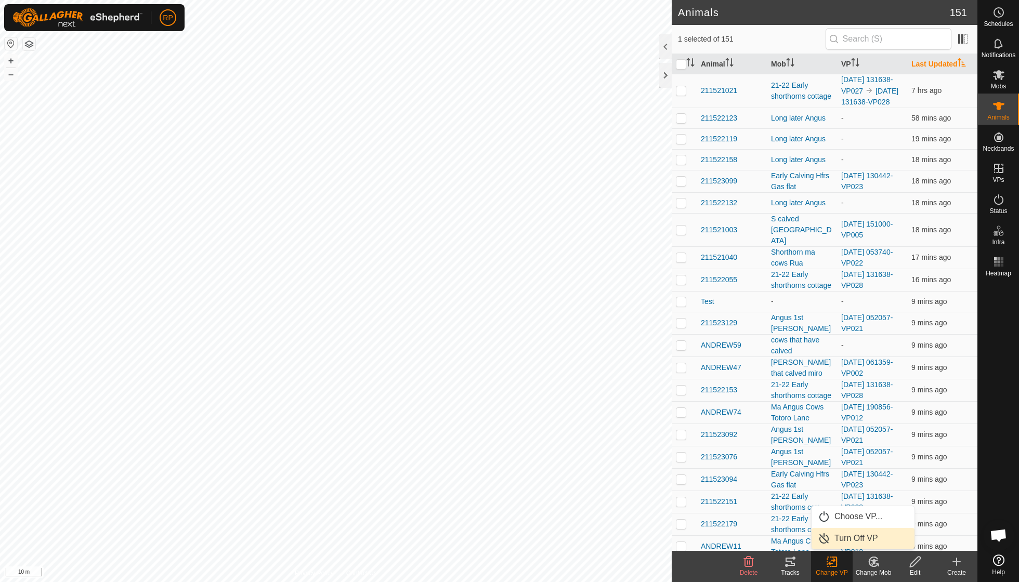
click at [839, 536] on link "Turn Off VP" at bounding box center [862, 538] width 103 height 21
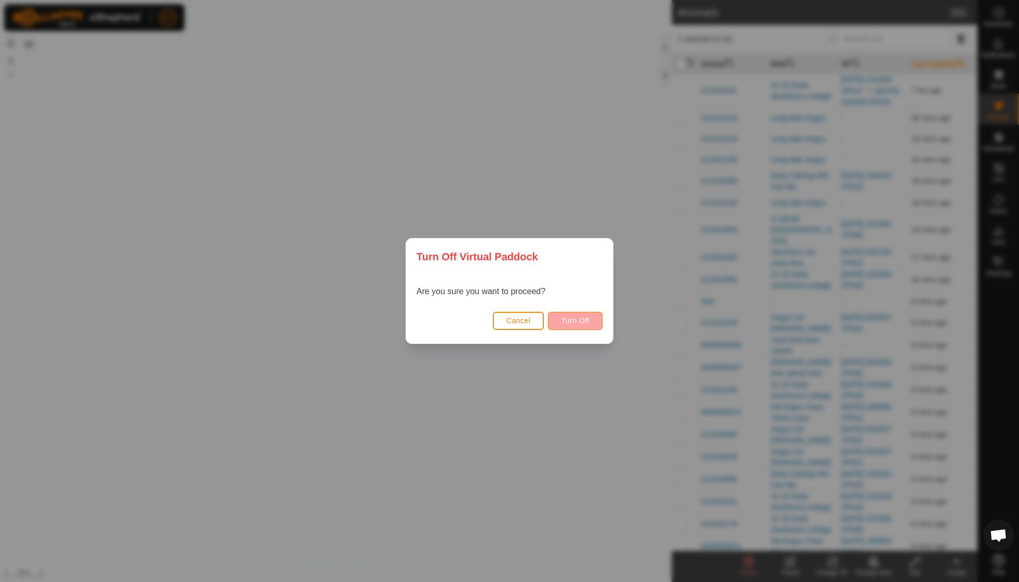
click at [572, 314] on button "Turn Off" at bounding box center [575, 321] width 55 height 18
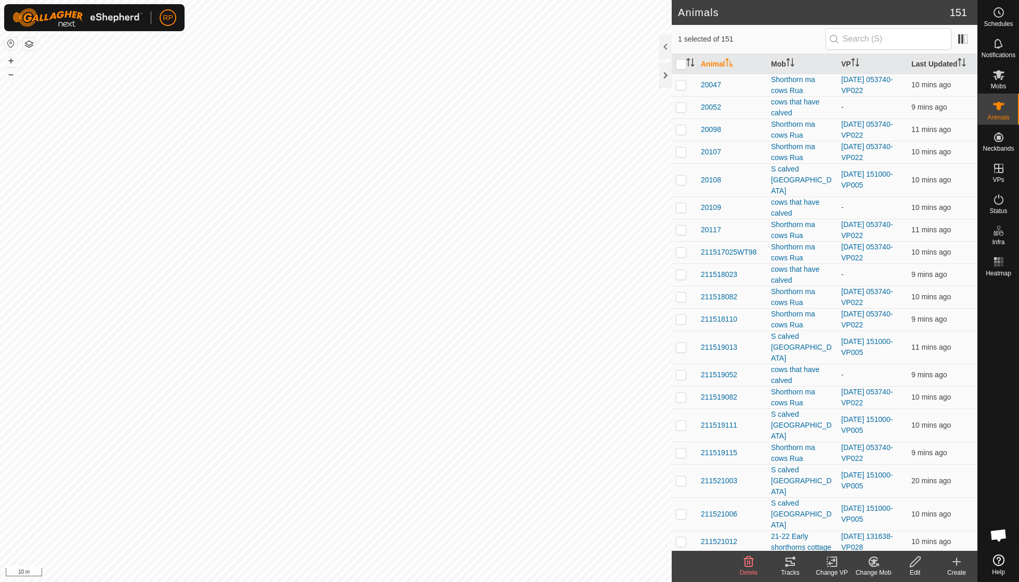
click at [790, 564] on icon at bounding box center [790, 562] width 12 height 12
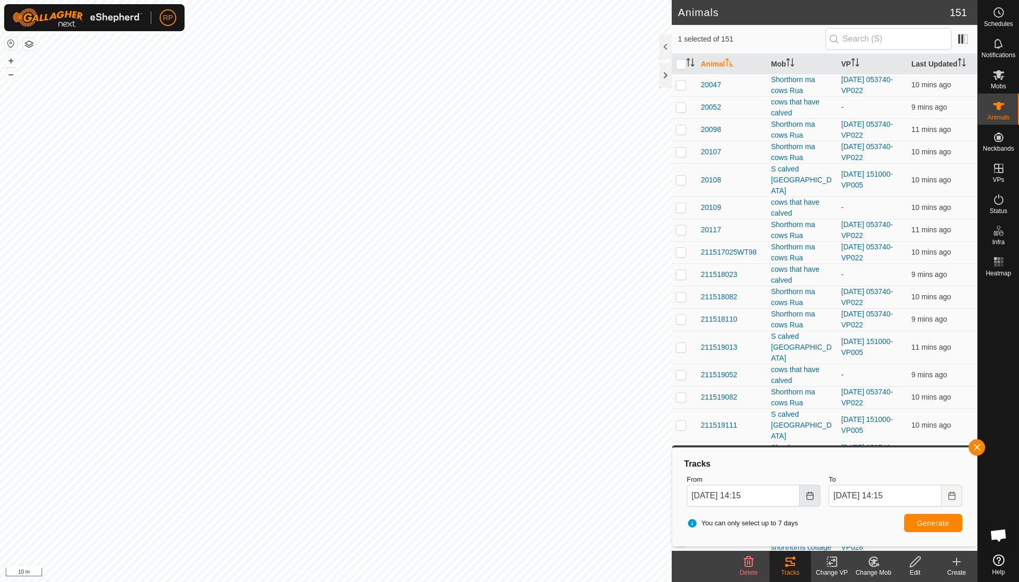
click at [809, 494] on icon "Choose Date" at bounding box center [810, 496] width 8 height 8
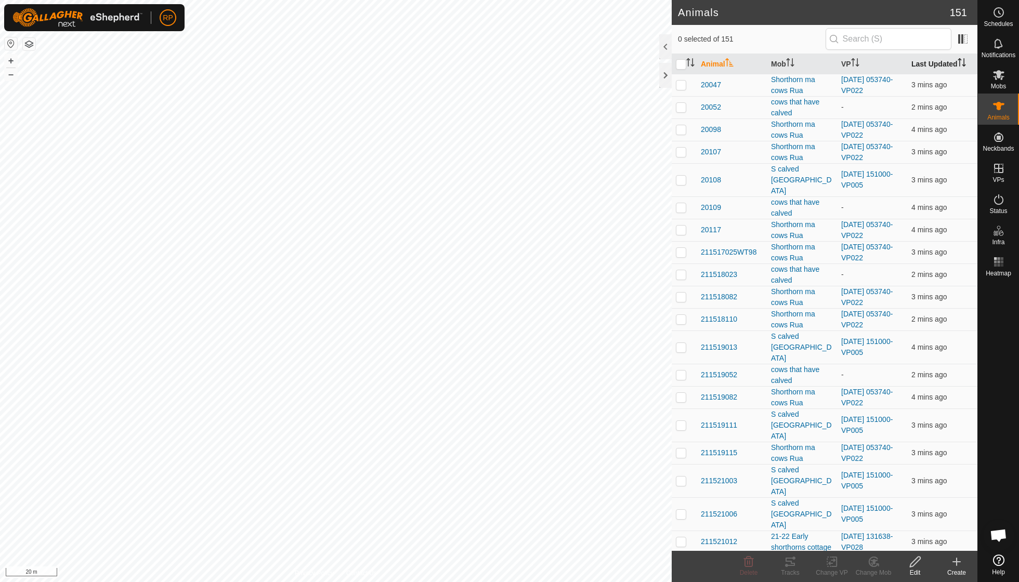
click at [946, 61] on th "Last Updated" at bounding box center [942, 64] width 70 height 20
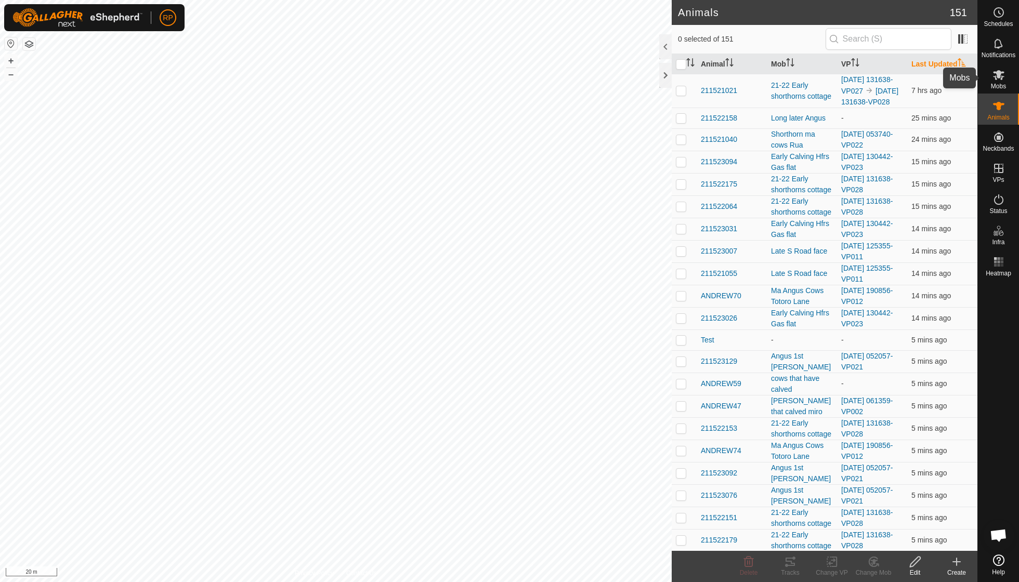
click at [998, 83] on span "Mobs" at bounding box center [998, 86] width 15 height 6
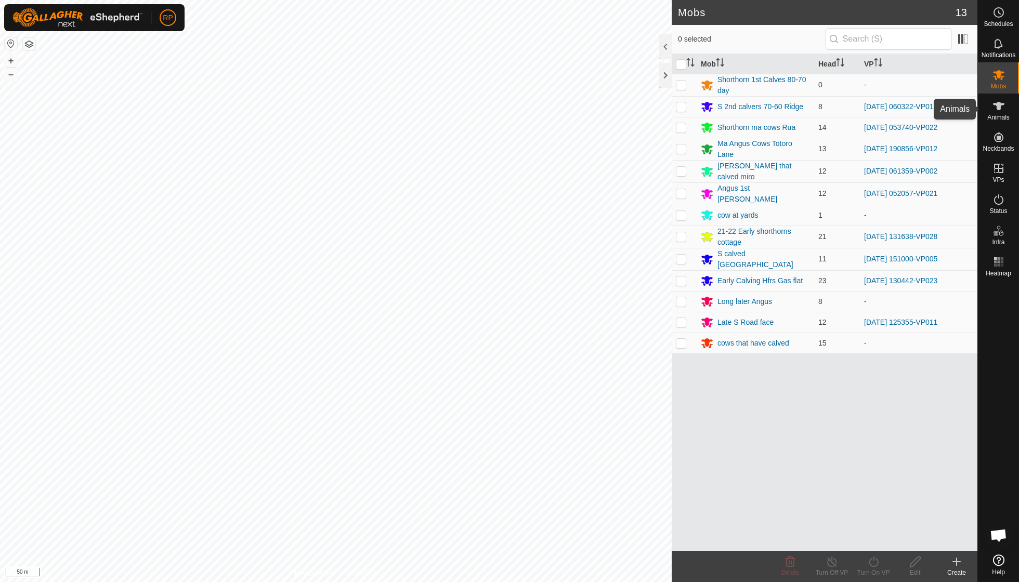
click at [997, 108] on icon at bounding box center [998, 106] width 11 height 8
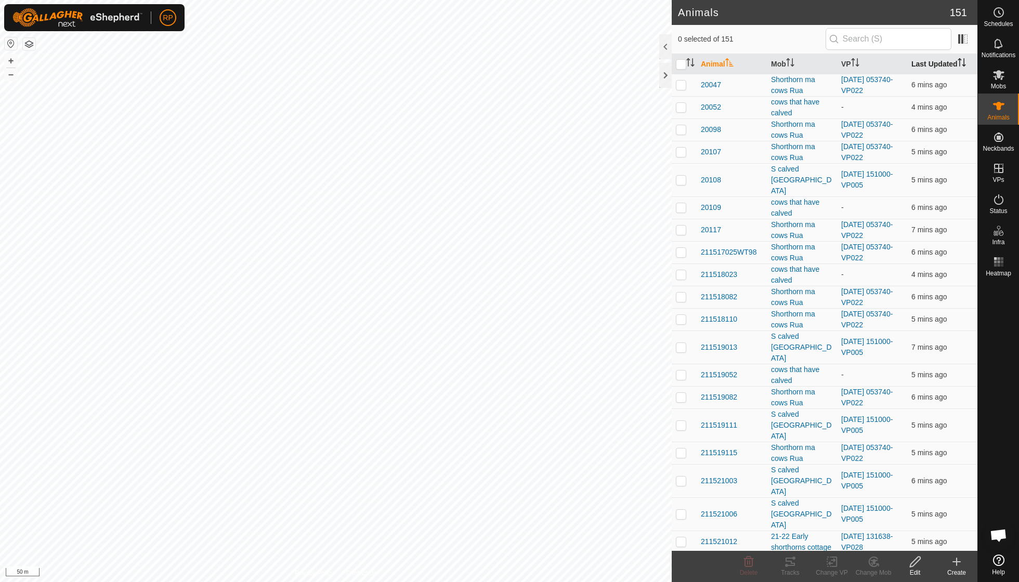
click at [937, 59] on th "Last Updated" at bounding box center [942, 64] width 70 height 20
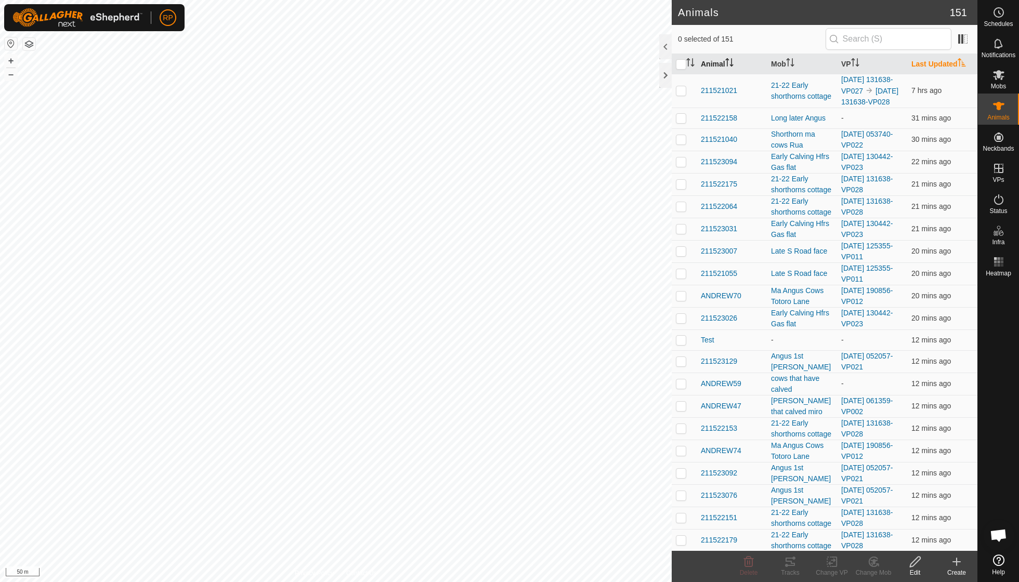
click at [728, 54] on th "Animal" at bounding box center [731, 64] width 70 height 20
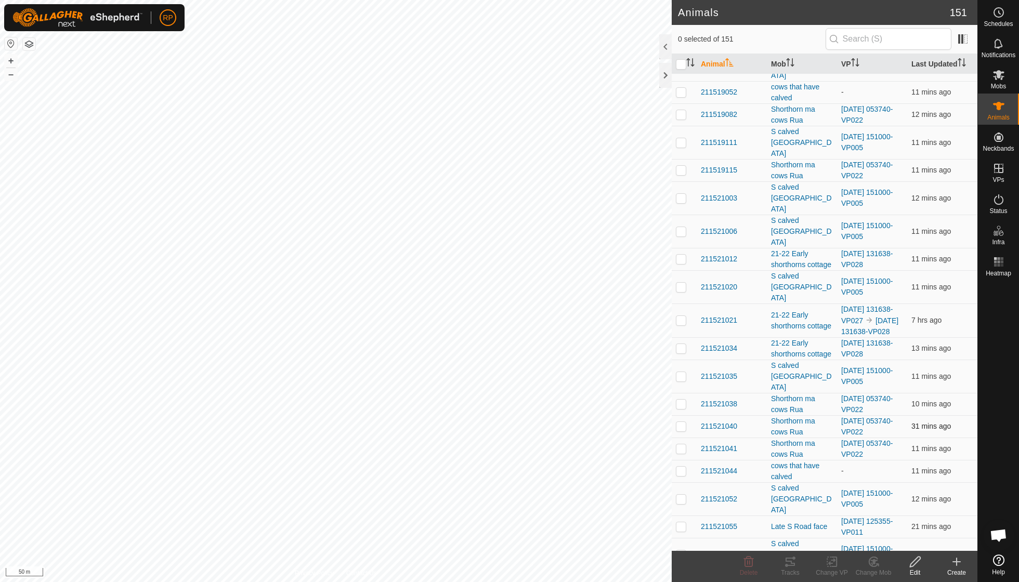
scroll to position [281, 0]
click at [968, 36] on span at bounding box center [962, 39] width 17 height 17
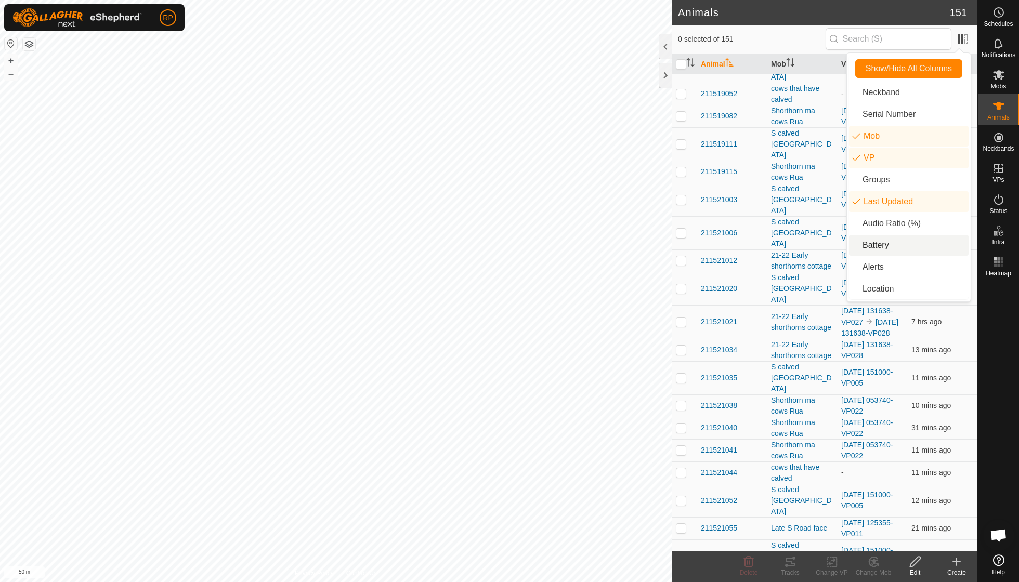
click at [884, 245] on li "Battery" at bounding box center [909, 245] width 120 height 21
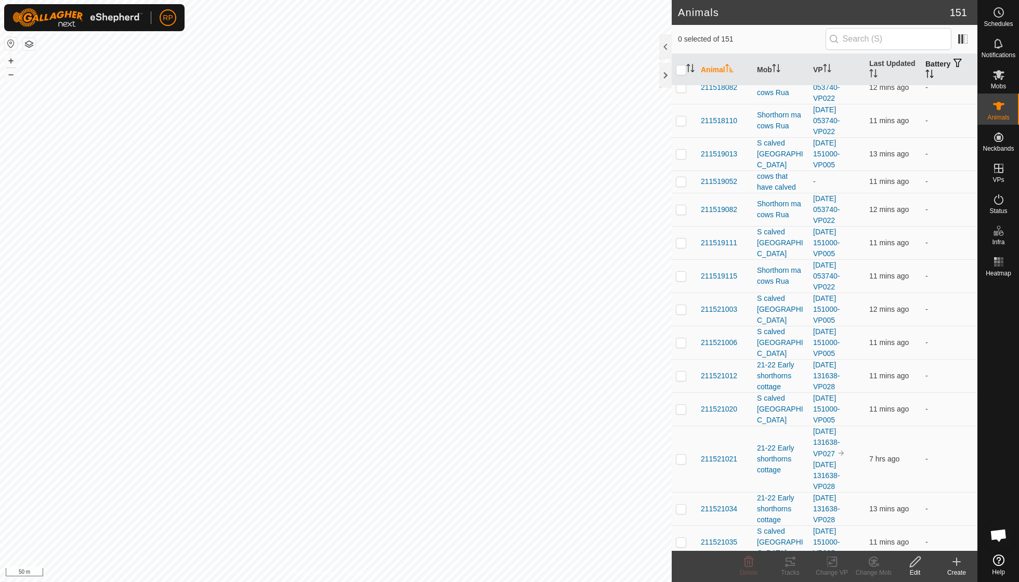
click at [930, 75] on icon "Activate to sort" at bounding box center [929, 74] width 8 height 8
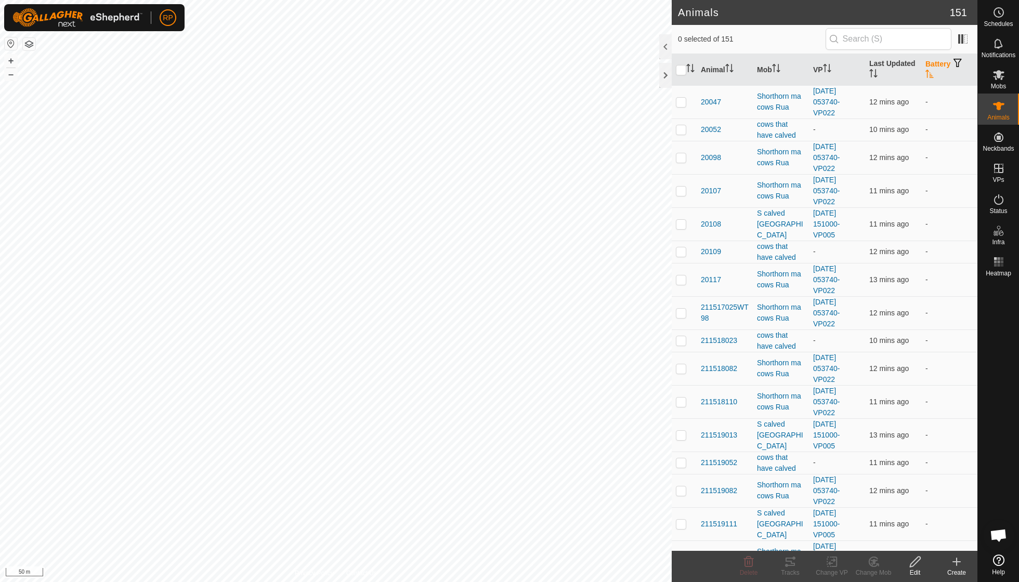
click at [930, 75] on icon "Activate to sort" at bounding box center [929, 74] width 8 height 8
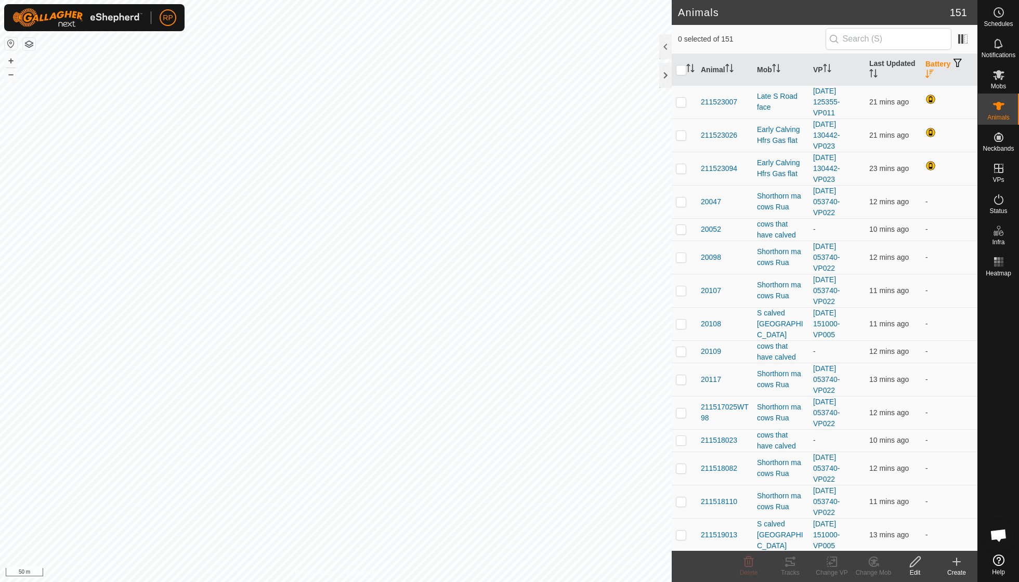
click at [930, 75] on icon "Activate to sort" at bounding box center [929, 74] width 8 height 8
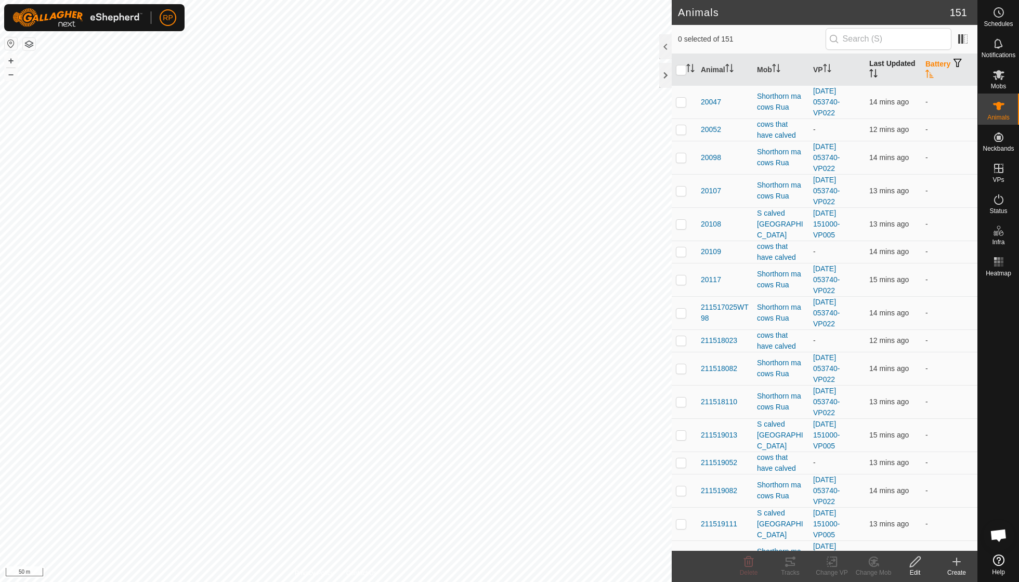
click at [882, 73] on th "Last Updated" at bounding box center [893, 70] width 56 height 32
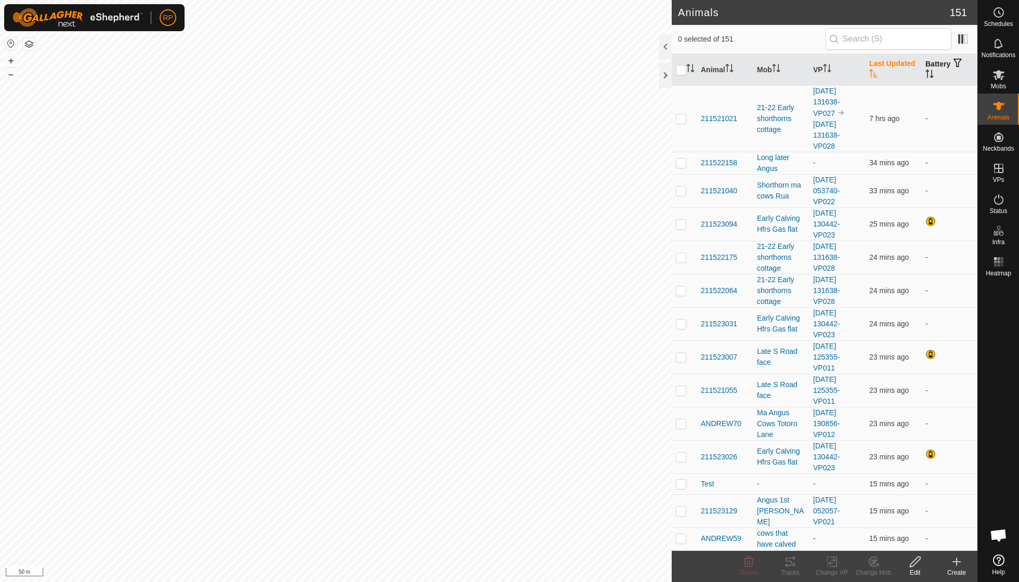
click at [879, 73] on th "Last Updated" at bounding box center [893, 70] width 56 height 32
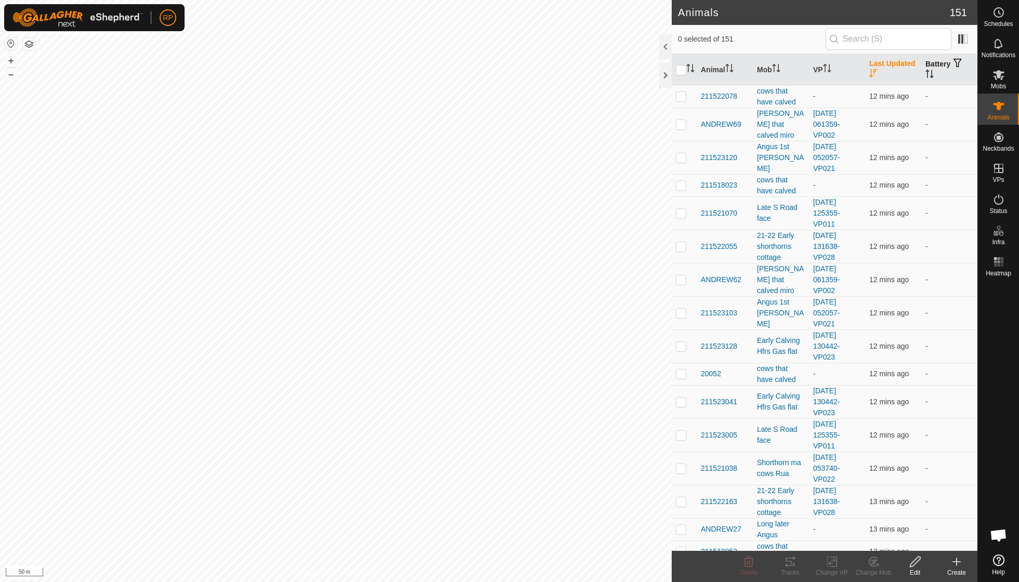
click at [879, 73] on th "Last Updated" at bounding box center [893, 70] width 56 height 32
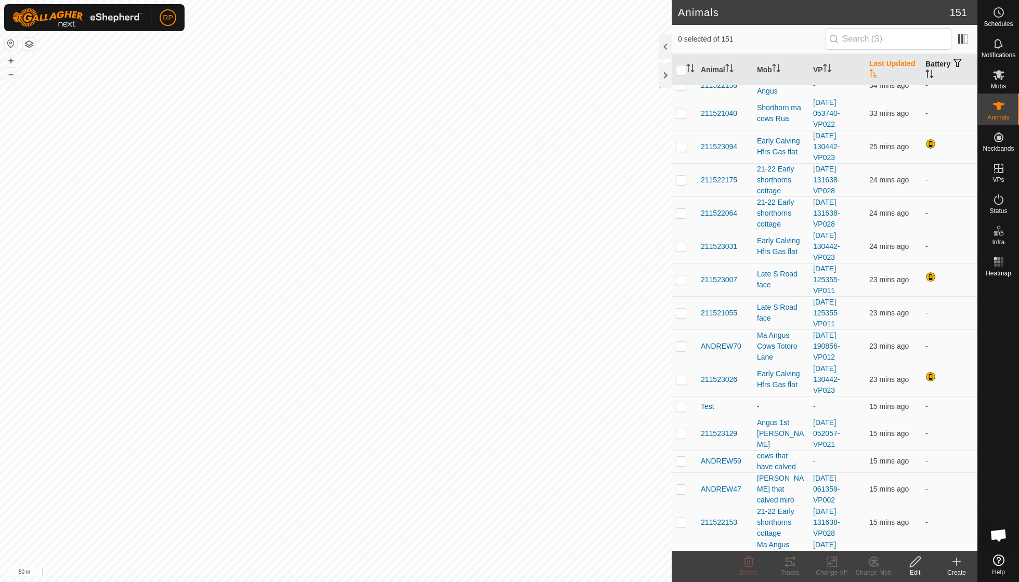
scroll to position [81, 0]
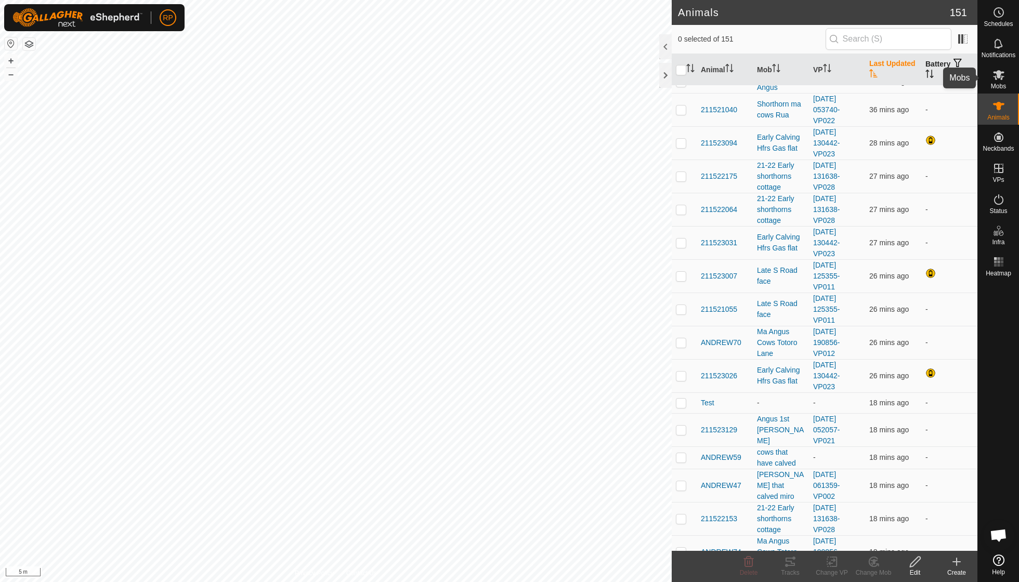
click at [998, 78] on icon at bounding box center [998, 75] width 12 height 12
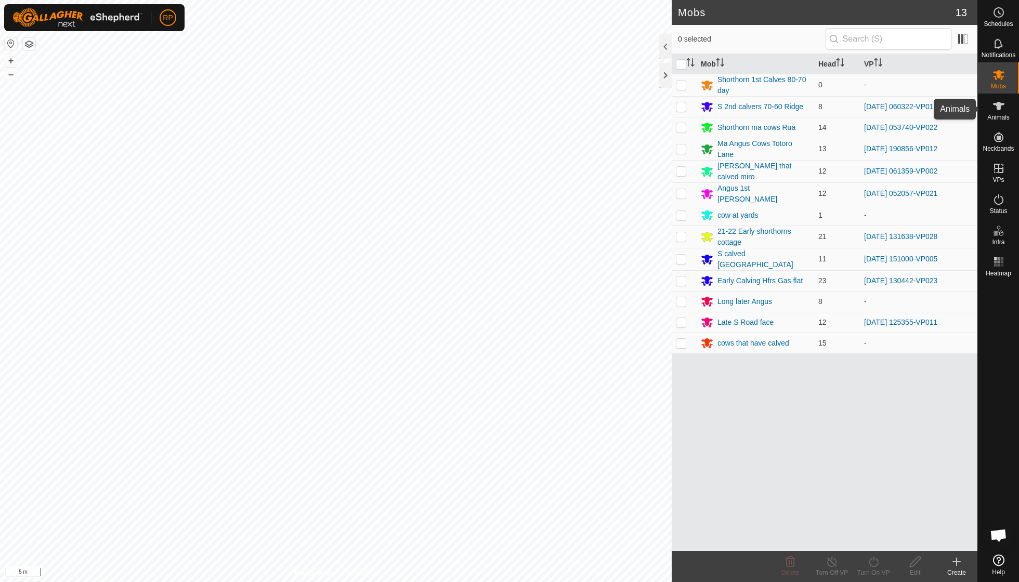
click at [997, 117] on span "Animals" at bounding box center [998, 117] width 22 height 6
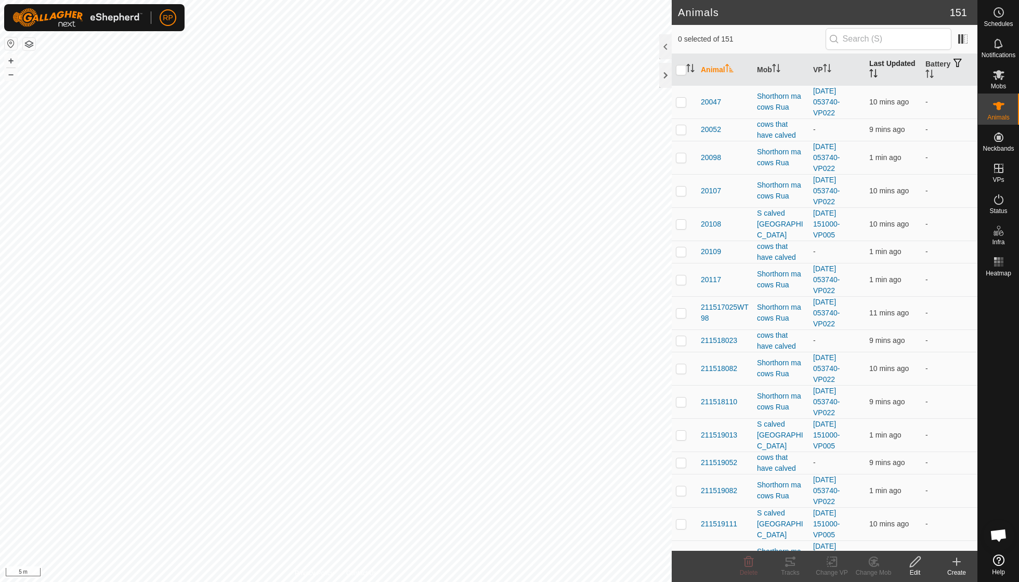
click at [873, 74] on icon "Activate to sort" at bounding box center [873, 73] width 8 height 8
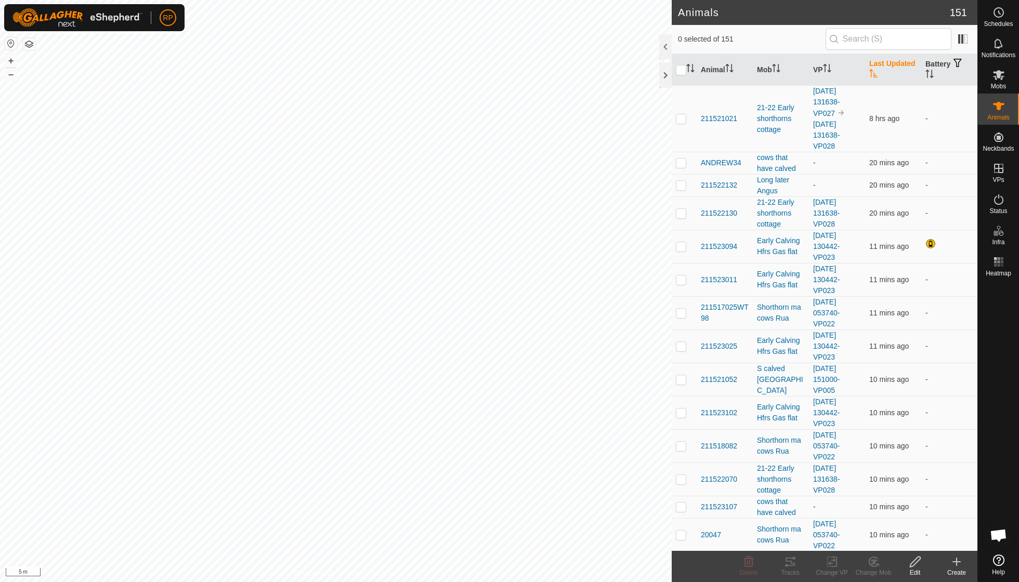
click at [873, 73] on icon "Activate to sort" at bounding box center [873, 73] width 8 height 8
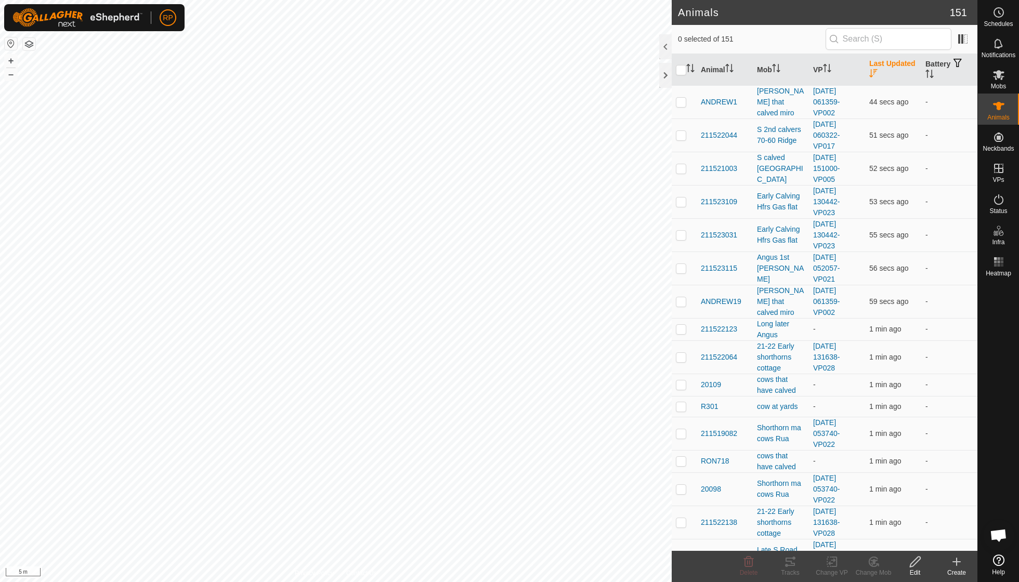
click at [873, 73] on icon "Activate to sort" at bounding box center [873, 73] width 8 height 8
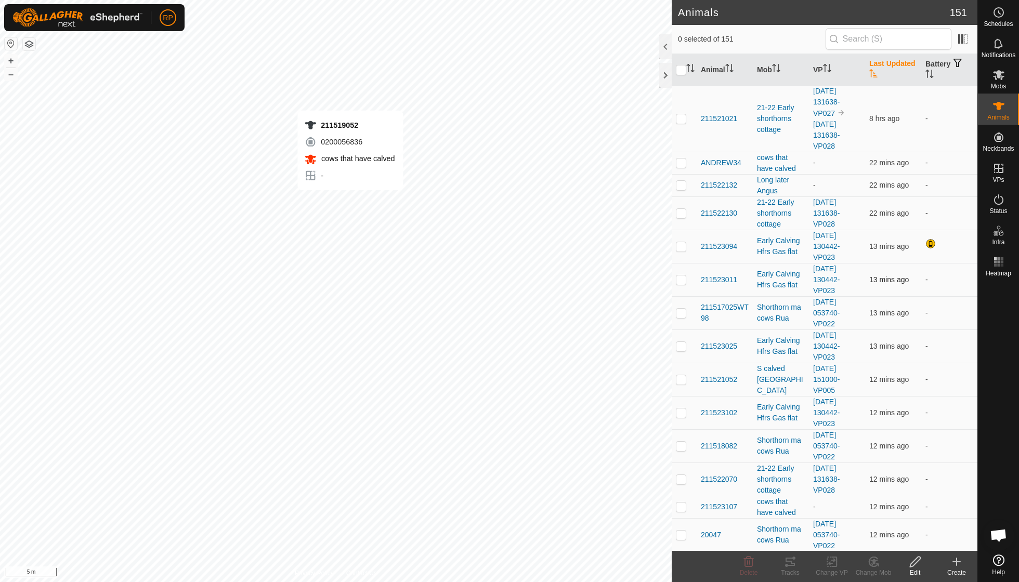
checkbox input "true"
